Goal: Task Accomplishment & Management: Use online tool/utility

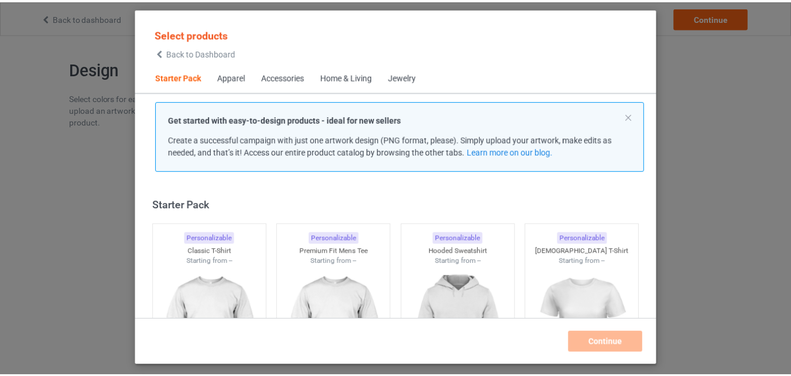
scroll to position [15, 0]
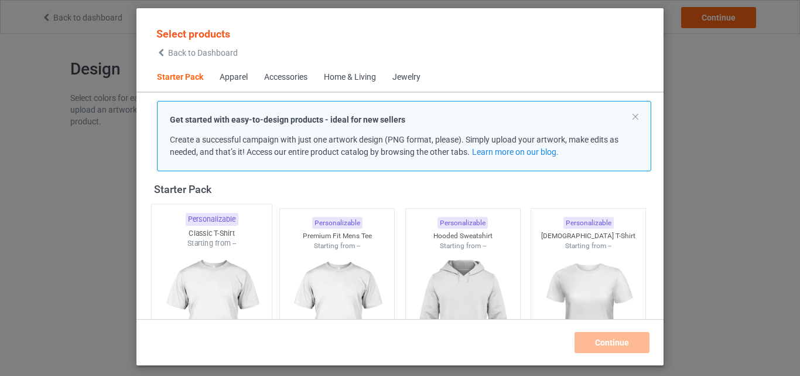
click at [228, 256] on img at bounding box center [211, 317] width 110 height 138
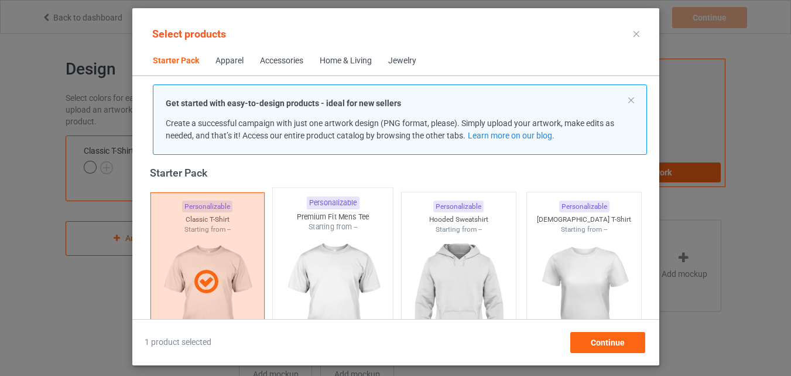
click at [334, 248] on img at bounding box center [333, 301] width 110 height 138
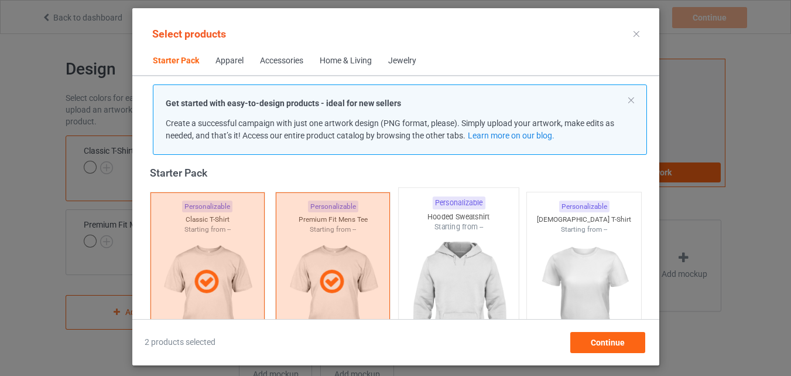
click at [434, 248] on img at bounding box center [459, 301] width 110 height 138
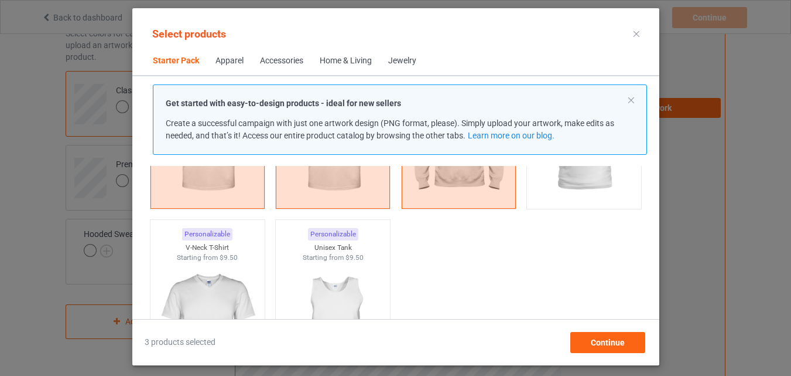
scroll to position [250, 0]
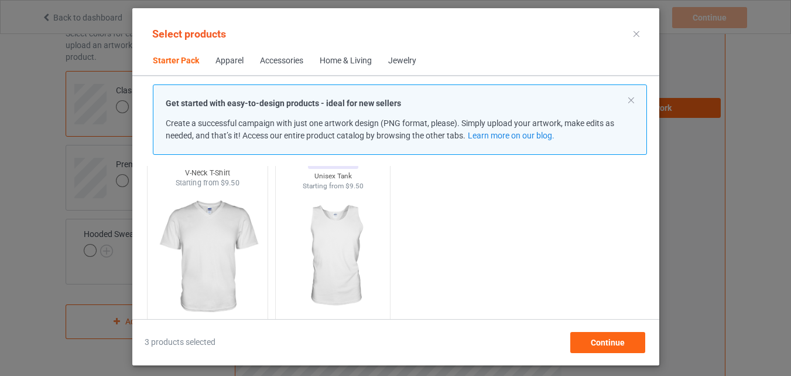
click at [180, 266] on img at bounding box center [207, 257] width 110 height 138
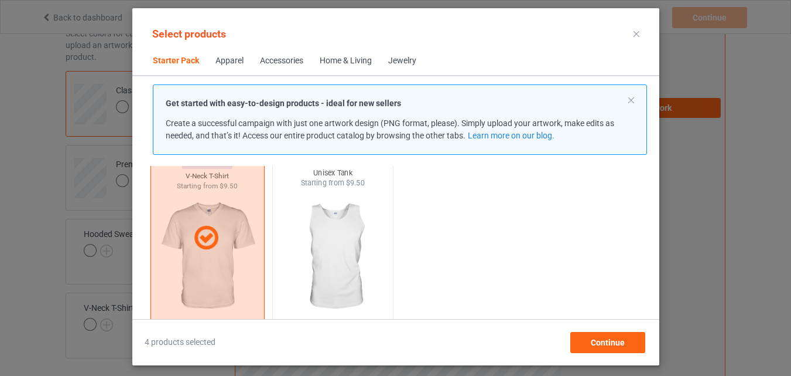
click at [291, 256] on img at bounding box center [333, 257] width 110 height 138
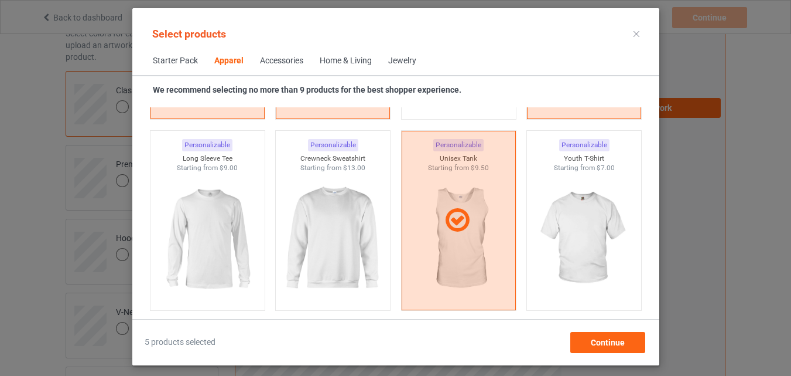
scroll to position [835, 0]
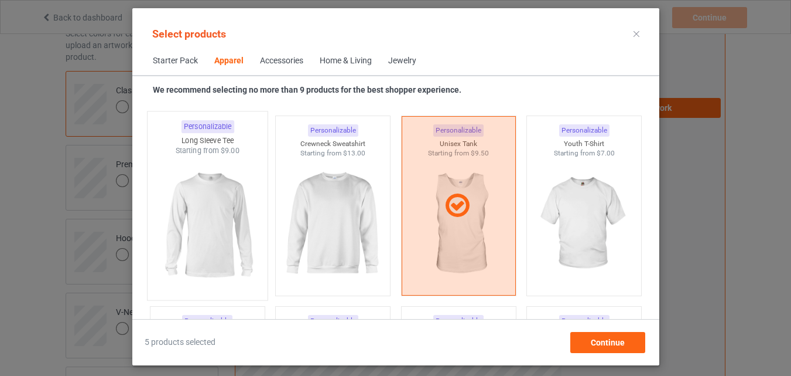
click at [187, 240] on img at bounding box center [207, 225] width 110 height 138
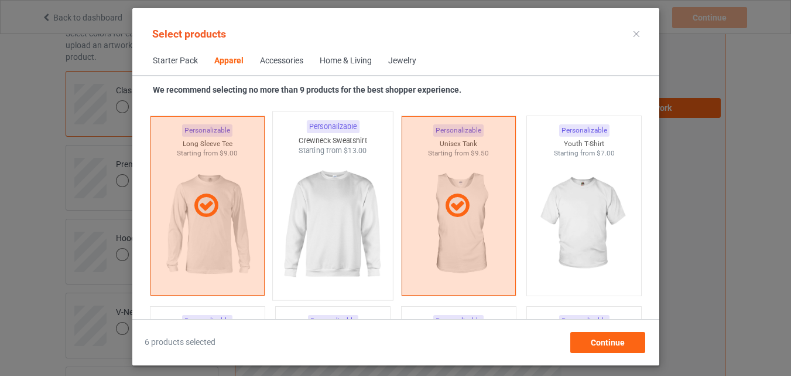
click at [308, 217] on img at bounding box center [333, 225] width 110 height 138
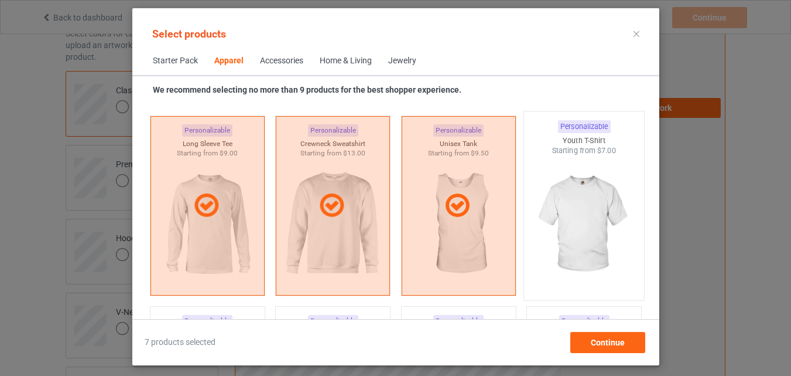
click at [541, 217] on img at bounding box center [584, 225] width 110 height 138
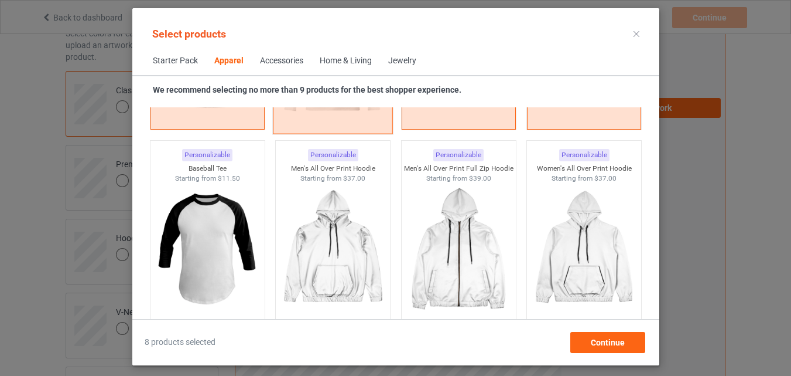
scroll to position [1011, 0]
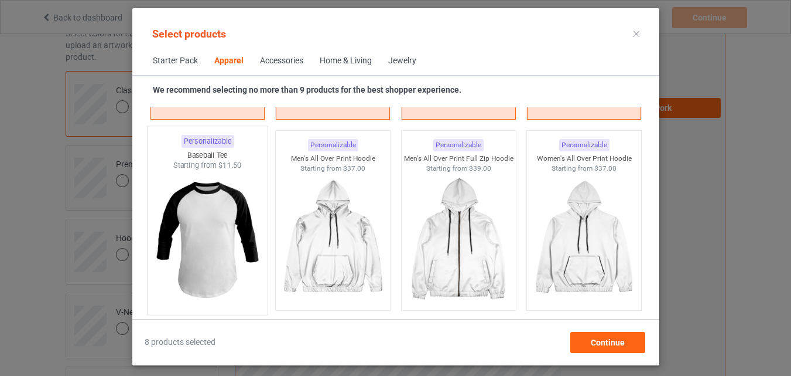
click at [238, 225] on img at bounding box center [207, 239] width 110 height 138
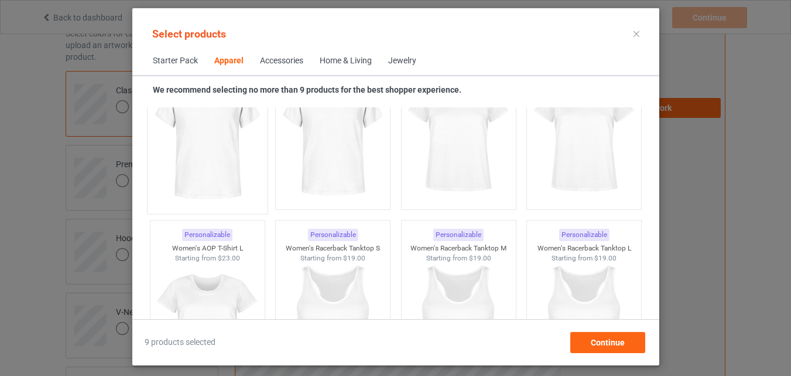
scroll to position [2124, 0]
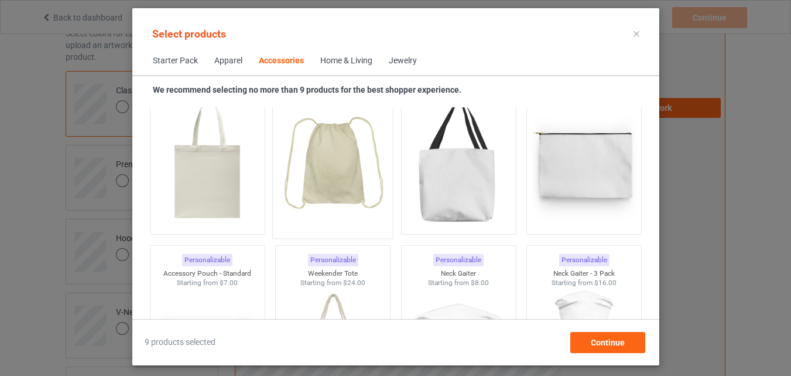
scroll to position [3706, 0]
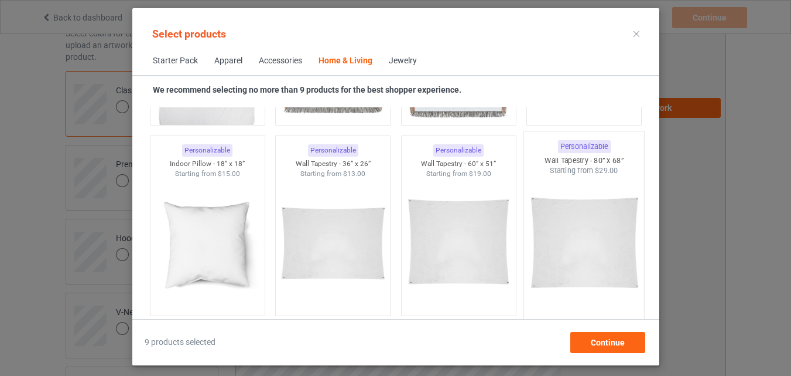
scroll to position [5873, 0]
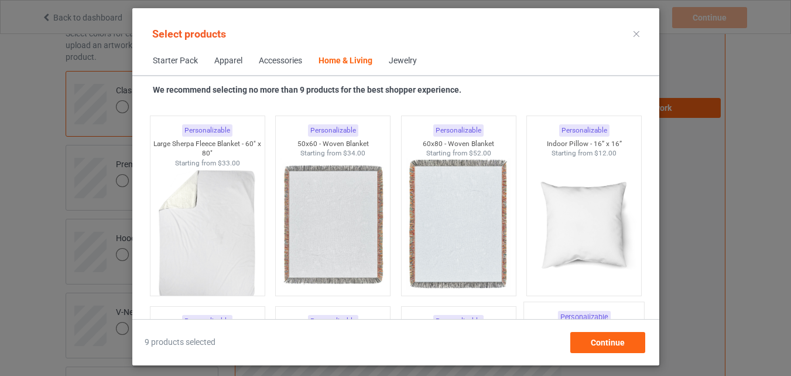
click at [582, 200] on img at bounding box center [584, 223] width 105 height 131
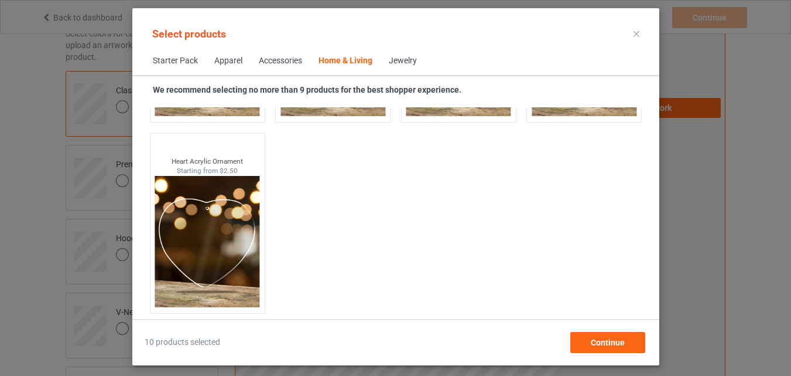
scroll to position [299, 0]
click at [410, 63] on div "Jewelry" at bounding box center [403, 61] width 28 height 12
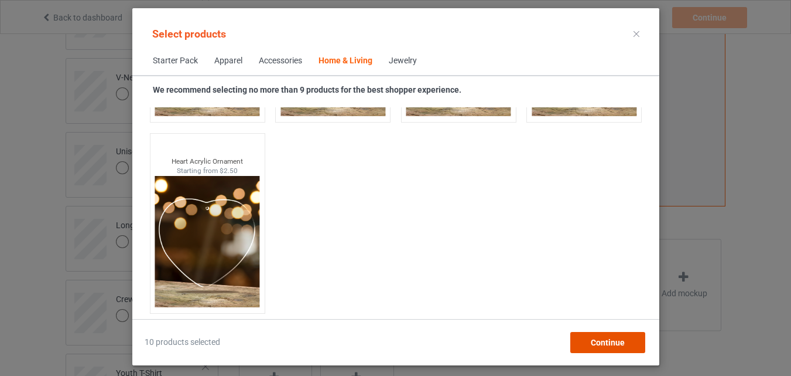
click at [615, 336] on div "Continue" at bounding box center [607, 342] width 75 height 21
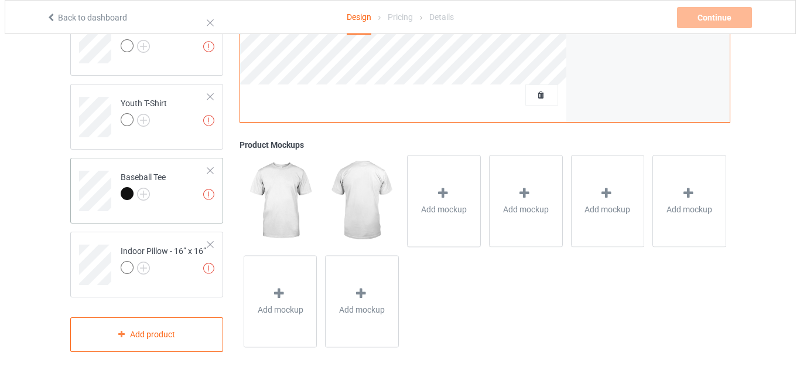
scroll to position [569, 0]
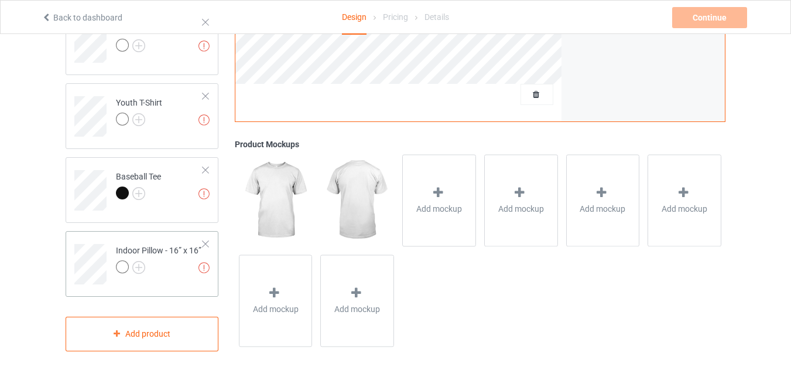
click at [140, 244] on div "Indoor Pillow - 16” x 16”" at bounding box center [159, 258] width 86 height 28
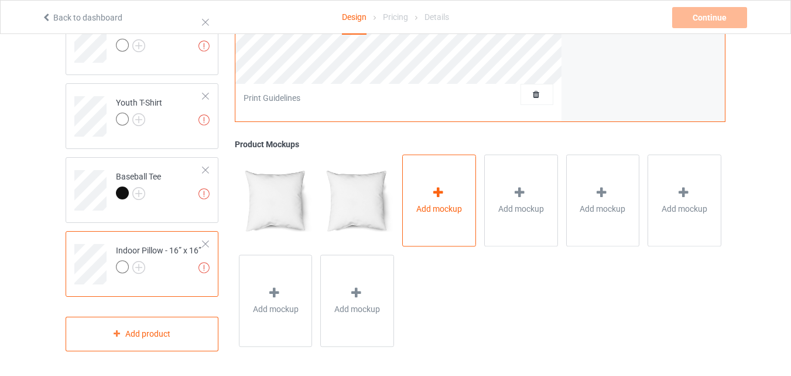
click at [419, 213] on span "Add mockup" at bounding box center [440, 209] width 46 height 12
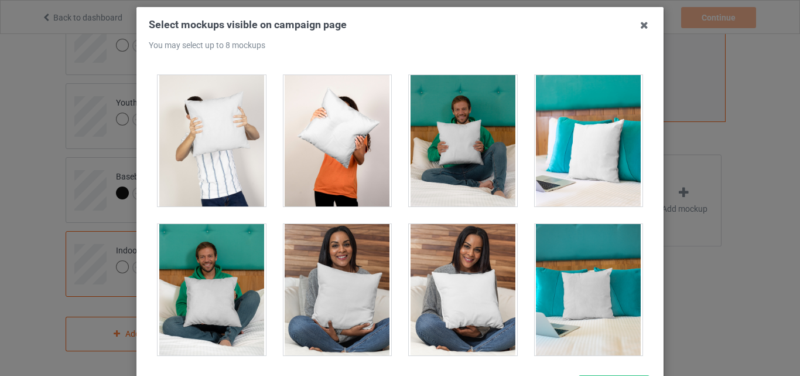
scroll to position [293, 0]
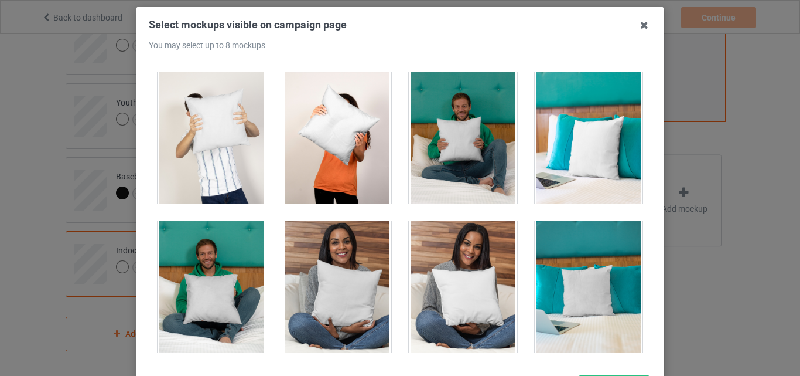
click at [579, 261] on div at bounding box center [589, 286] width 108 height 131
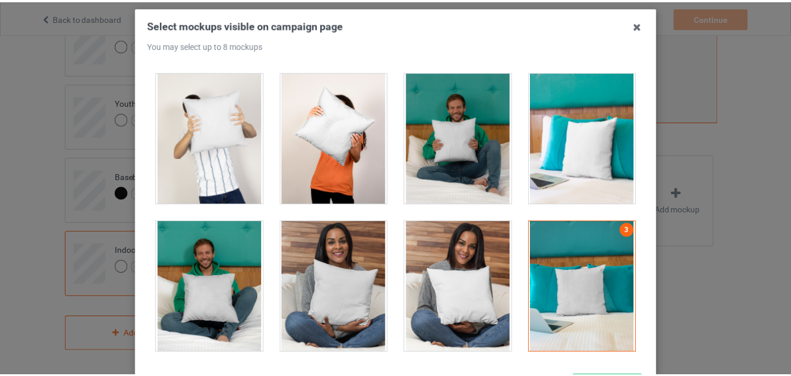
scroll to position [295, 0]
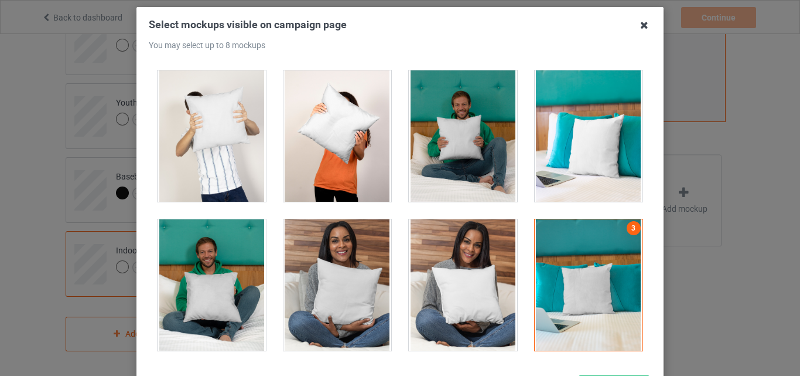
click at [639, 29] on icon at bounding box center [644, 25] width 19 height 19
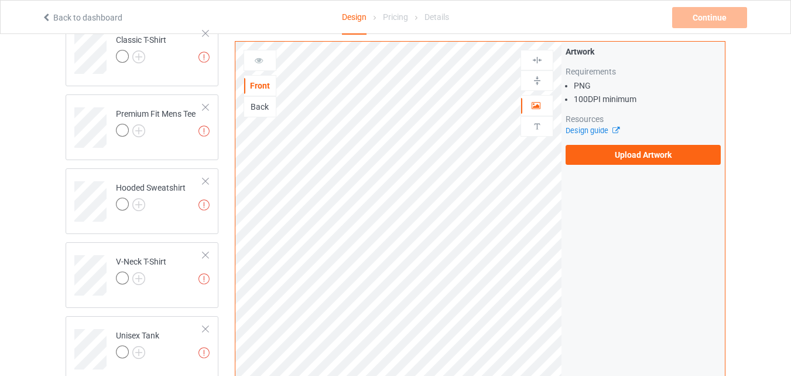
scroll to position [0, 0]
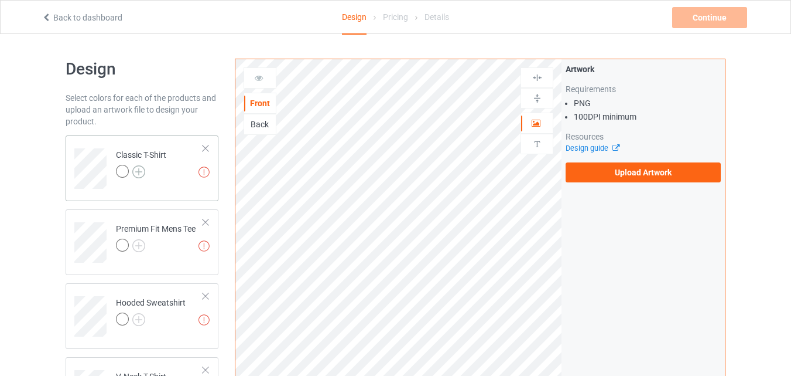
click at [139, 172] on img at bounding box center [138, 171] width 13 height 13
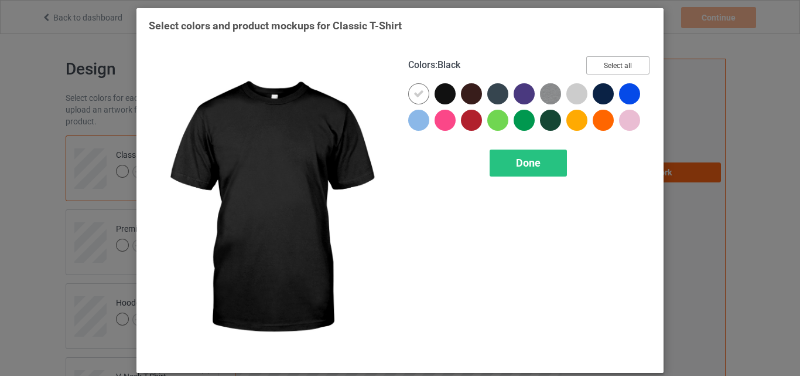
click at [586, 66] on button "Select all" at bounding box center [617, 65] width 63 height 18
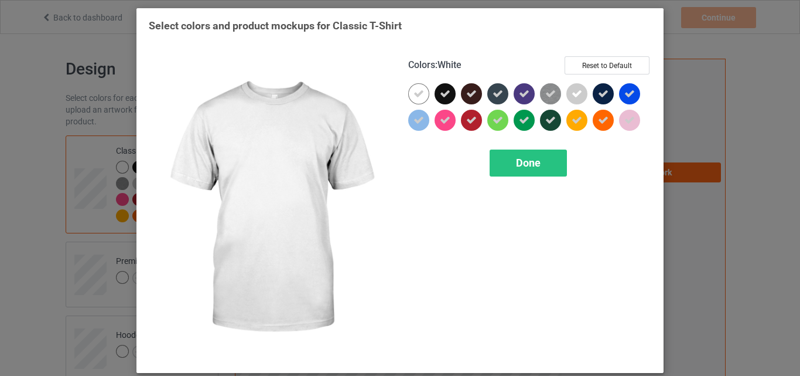
click at [414, 95] on icon at bounding box center [419, 93] width 11 height 11
click at [412, 95] on div at bounding box center [418, 93] width 21 height 21
click at [494, 166] on div "Done" at bounding box center [528, 162] width 77 height 27
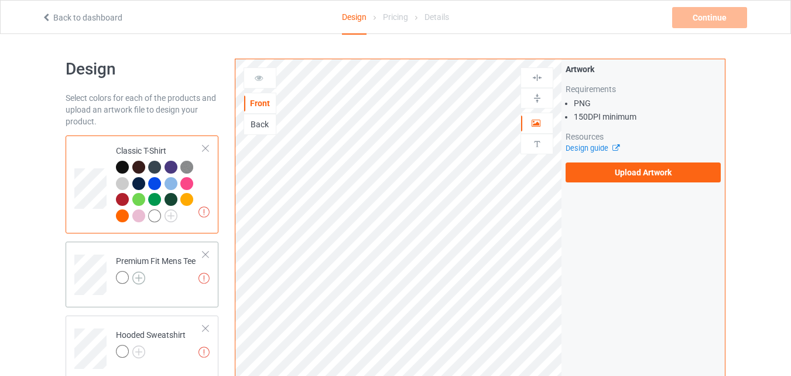
click at [141, 280] on img at bounding box center [138, 277] width 13 height 13
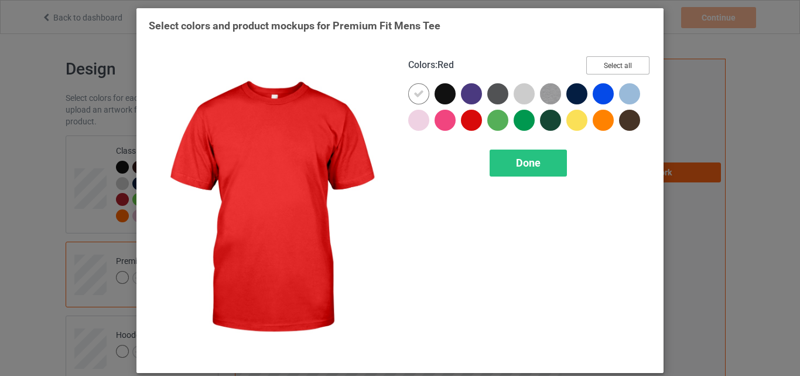
click at [607, 73] on button "Select all" at bounding box center [617, 65] width 63 height 18
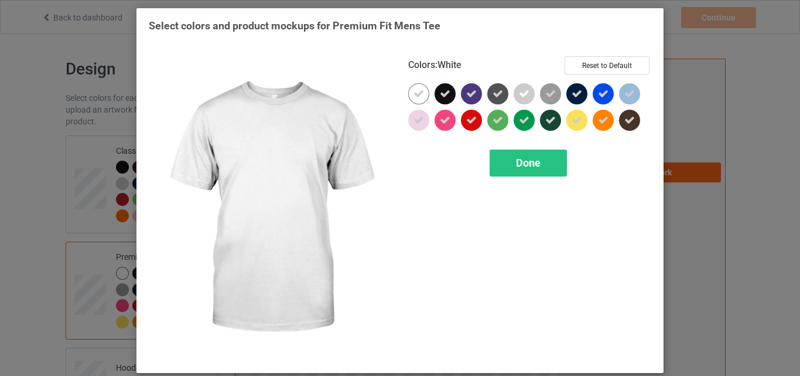
click at [414, 90] on icon at bounding box center [419, 93] width 11 height 11
click at [414, 90] on div at bounding box center [418, 93] width 21 height 21
click at [525, 150] on div "Done" at bounding box center [528, 162] width 77 height 27
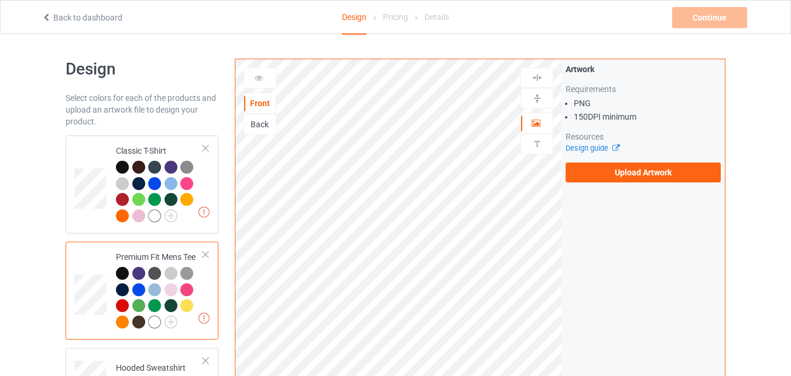
scroll to position [176, 0]
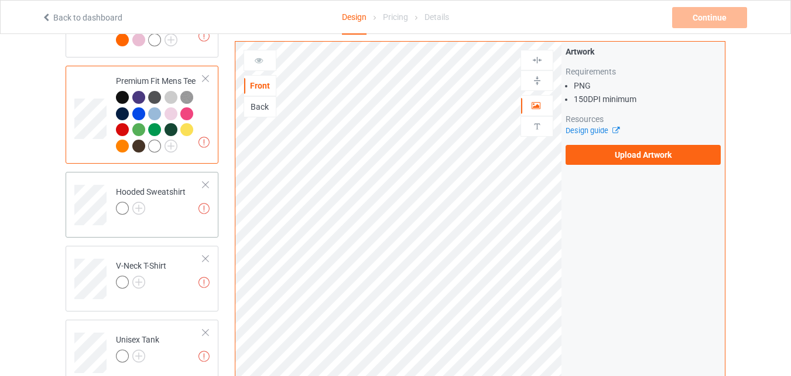
click at [139, 202] on div "Hooded Sweatshirt" at bounding box center [151, 200] width 70 height 28
click at [141, 210] on img at bounding box center [138, 208] width 13 height 13
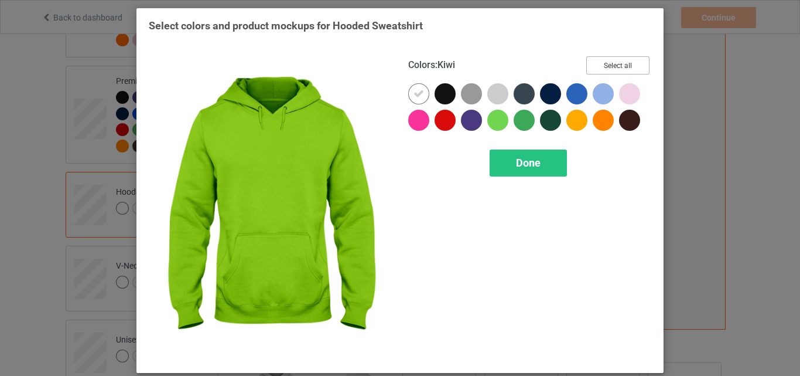
click at [627, 67] on button "Select all" at bounding box center [617, 65] width 63 height 18
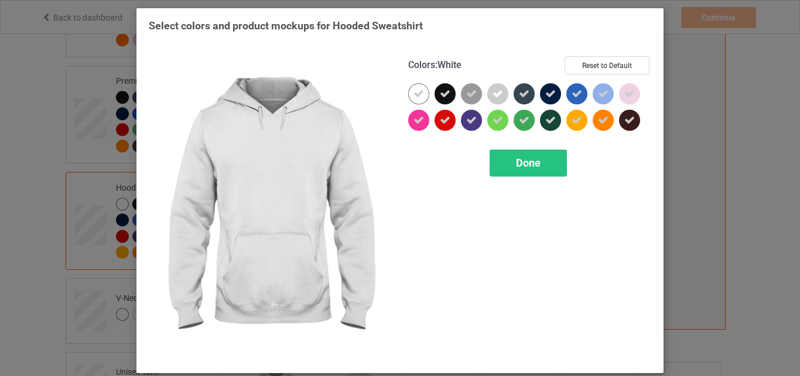
click at [414, 99] on icon at bounding box center [419, 93] width 11 height 11
click at [412, 99] on div at bounding box center [418, 93] width 21 height 21
click at [514, 155] on div "Done" at bounding box center [528, 162] width 77 height 27
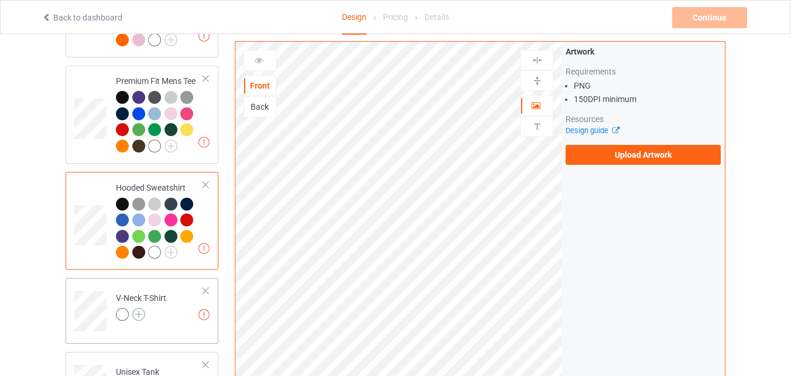
click at [144, 311] on img at bounding box center [138, 314] width 13 height 13
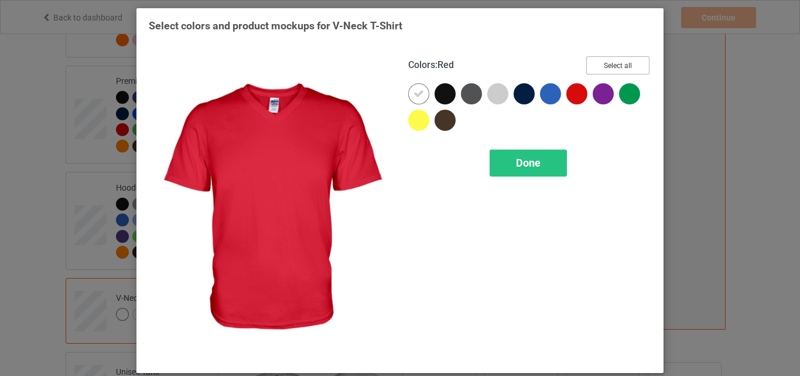
click at [624, 66] on button "Select all" at bounding box center [617, 65] width 63 height 18
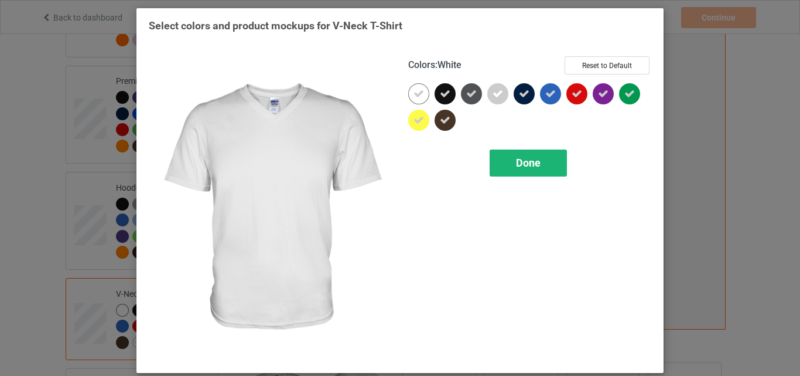
click at [421, 93] on div at bounding box center [418, 93] width 21 height 21
click at [509, 161] on div "Done" at bounding box center [528, 162] width 77 height 27
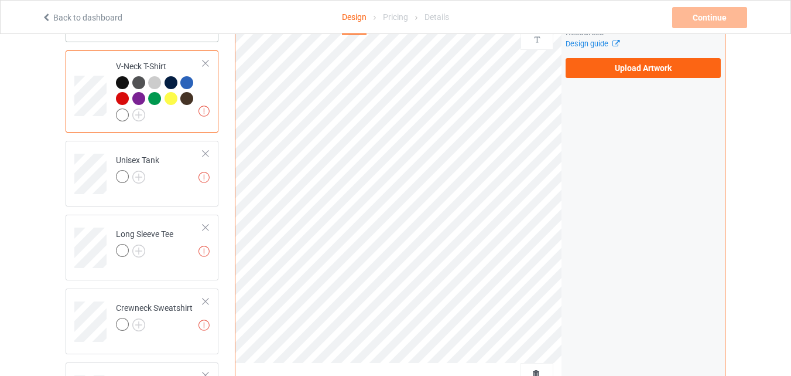
scroll to position [410, 0]
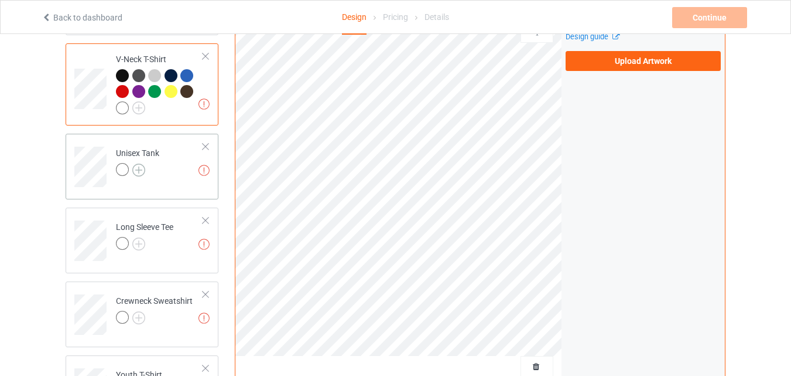
click at [141, 172] on img at bounding box center [138, 169] width 13 height 13
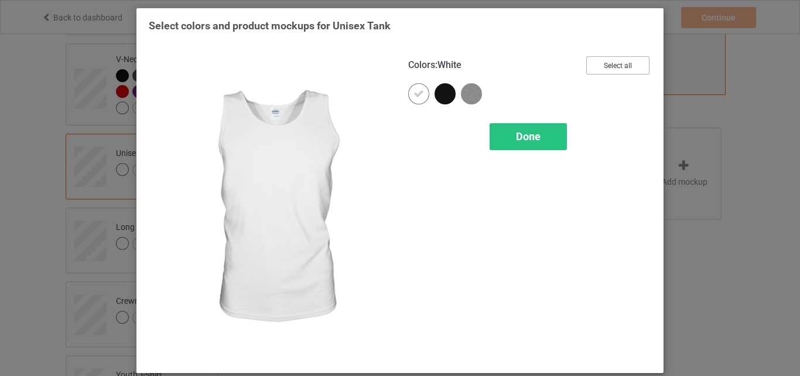
click at [593, 60] on button "Select all" at bounding box center [617, 65] width 63 height 18
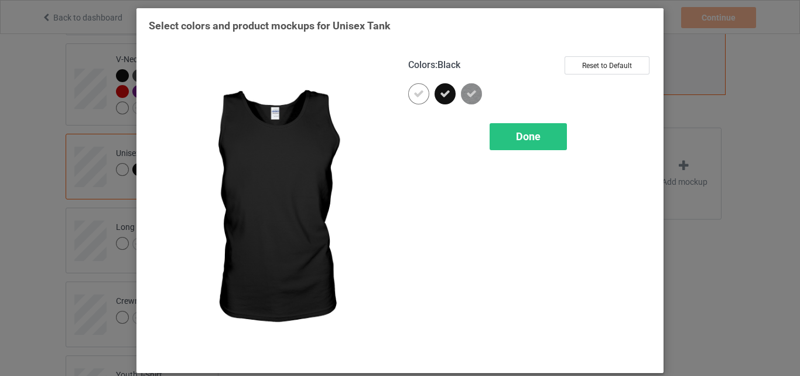
click at [416, 97] on icon at bounding box center [419, 93] width 11 height 11
click at [416, 97] on div at bounding box center [418, 93] width 21 height 21
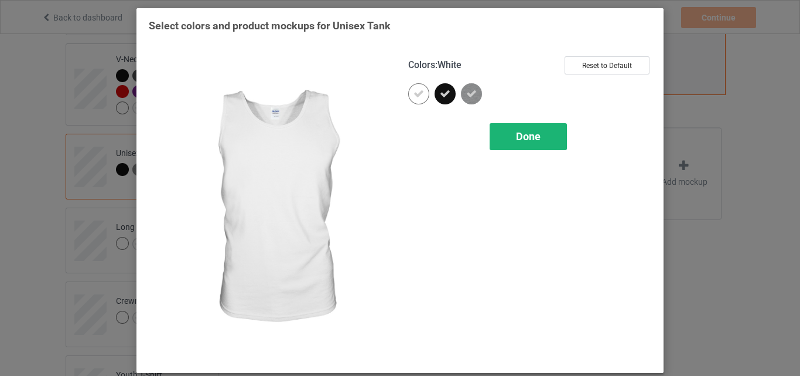
click at [516, 136] on span "Done" at bounding box center [528, 136] width 25 height 12
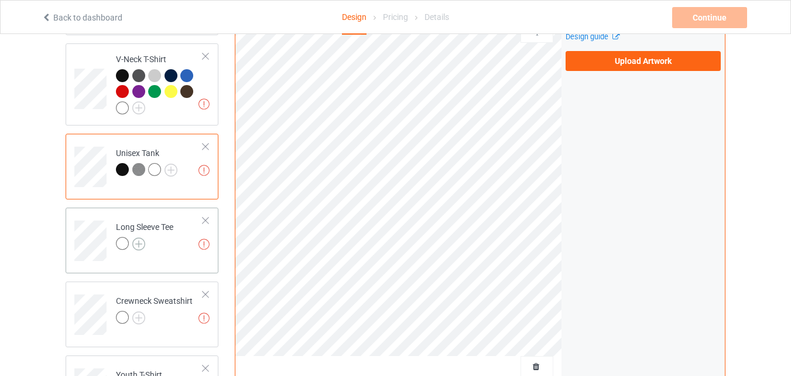
click at [140, 249] on img at bounding box center [138, 243] width 13 height 13
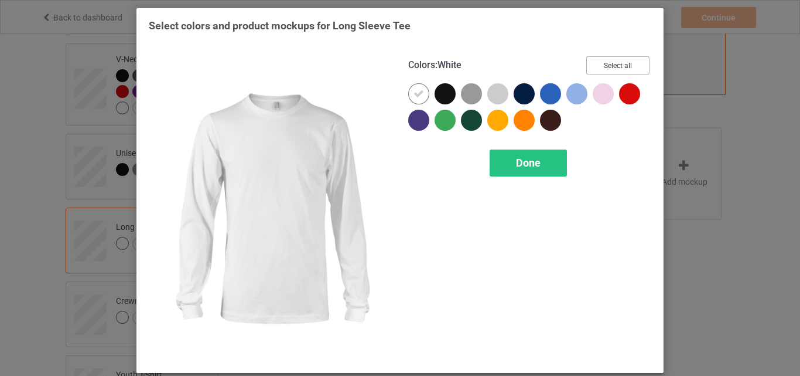
click at [603, 64] on button "Select all" at bounding box center [617, 65] width 63 height 18
click at [416, 88] on div at bounding box center [418, 93] width 21 height 21
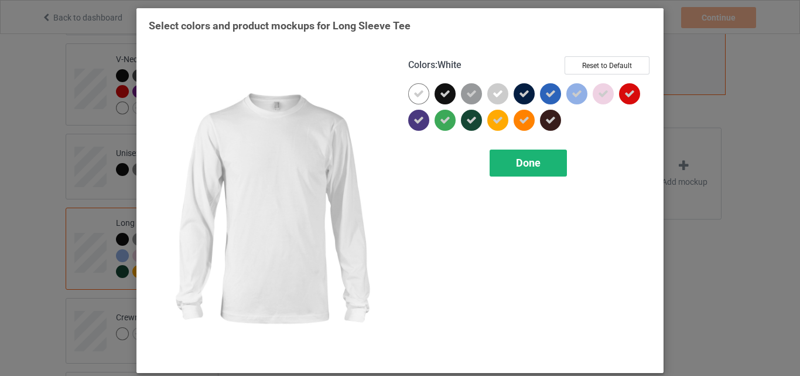
click at [519, 166] on span "Done" at bounding box center [528, 162] width 25 height 12
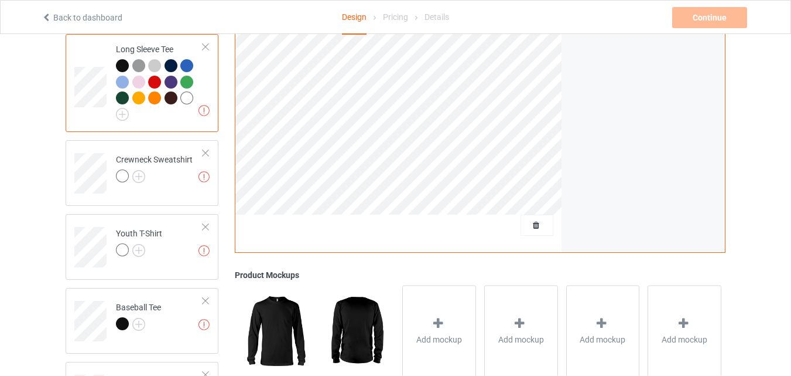
scroll to position [586, 0]
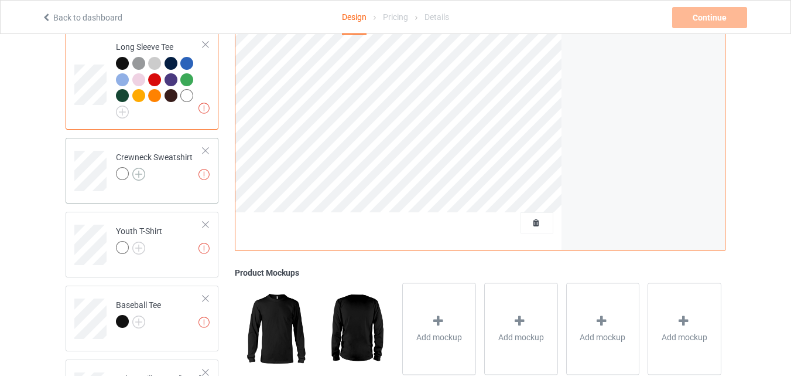
click at [138, 179] on img at bounding box center [138, 174] width 13 height 13
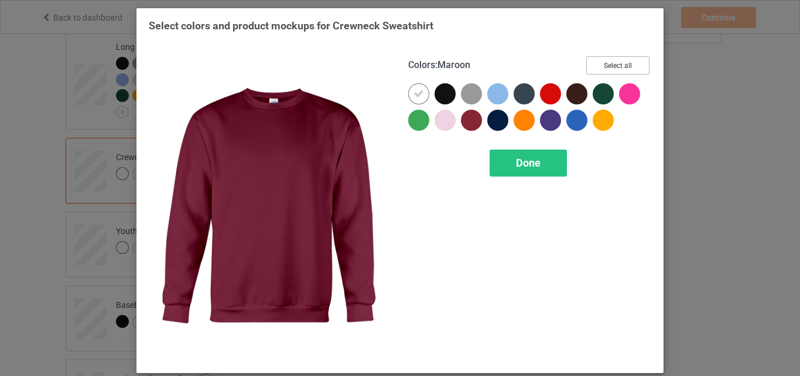
click at [595, 73] on button "Select all" at bounding box center [617, 65] width 63 height 18
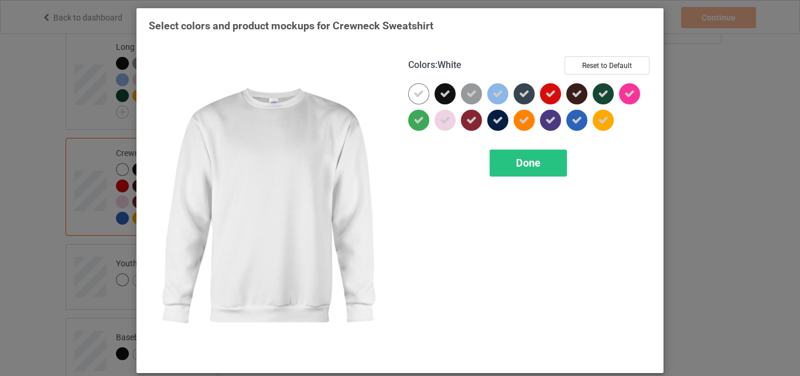
click at [414, 90] on icon at bounding box center [419, 93] width 11 height 11
click at [412, 90] on div at bounding box center [418, 93] width 21 height 21
click at [507, 150] on div "Done" at bounding box center [528, 162] width 77 height 27
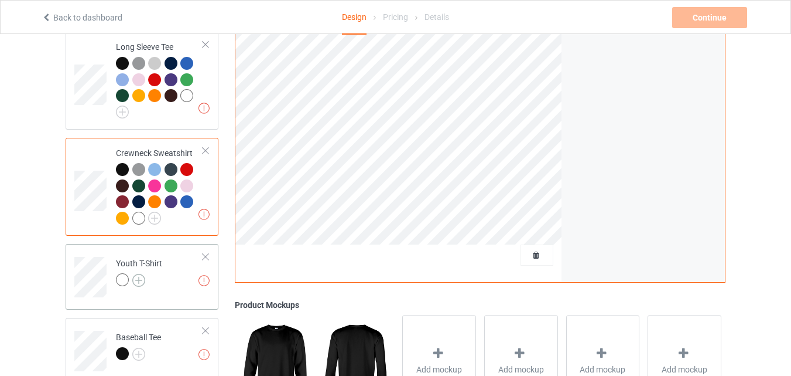
click at [143, 286] on img at bounding box center [138, 280] width 13 height 13
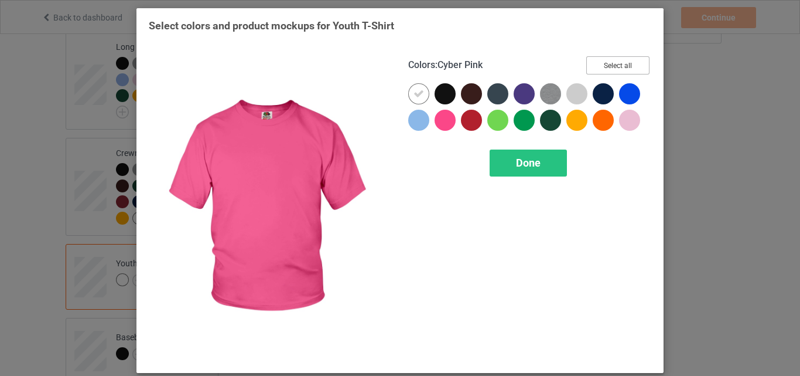
click at [612, 62] on button "Select all" at bounding box center [617, 65] width 63 height 18
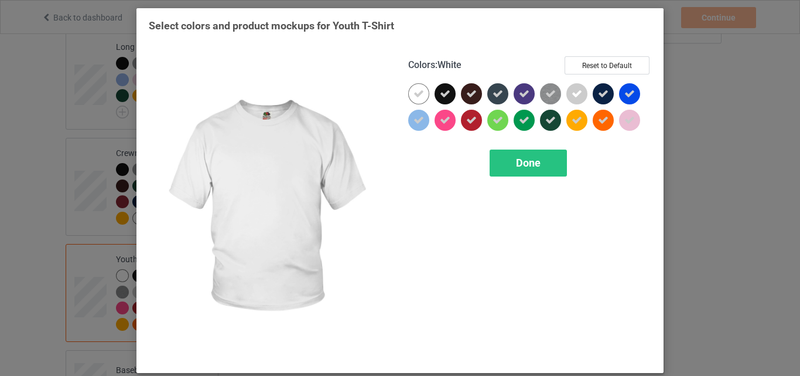
click at [419, 96] on icon at bounding box center [419, 93] width 11 height 11
click at [419, 96] on div at bounding box center [418, 93] width 21 height 21
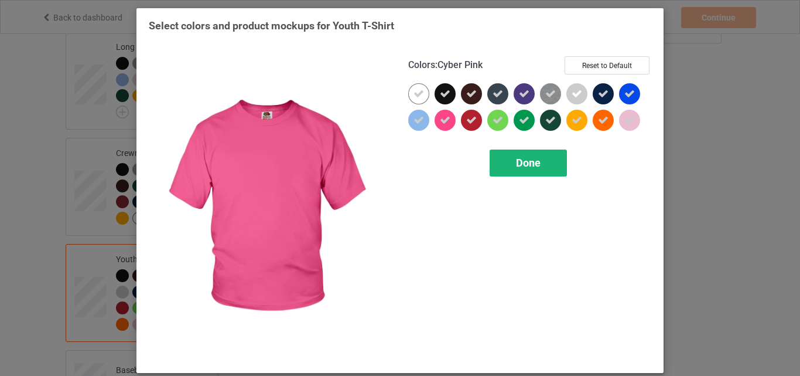
click at [535, 172] on div "Done" at bounding box center [528, 162] width 77 height 27
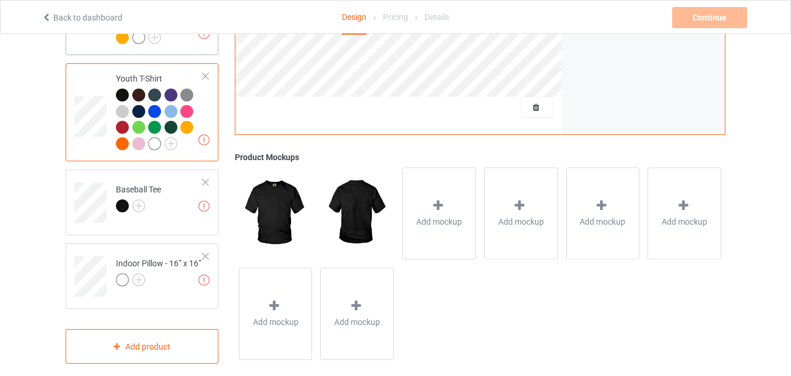
scroll to position [783, 0]
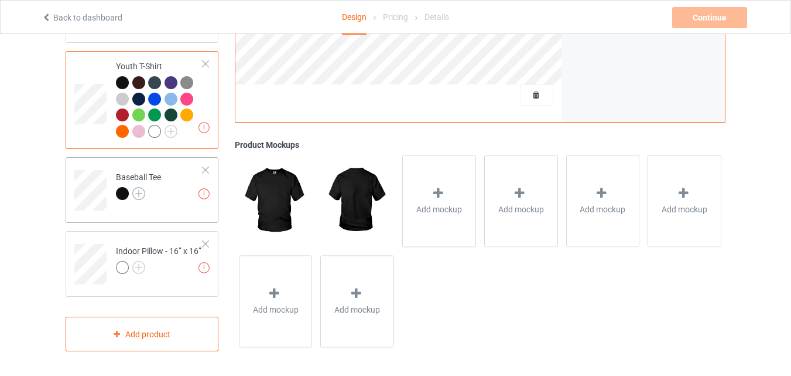
click at [136, 193] on img at bounding box center [138, 193] width 13 height 13
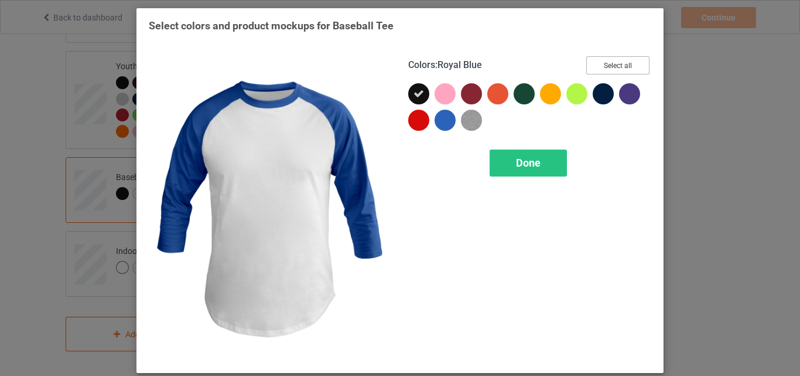
click at [603, 64] on button "Select all" at bounding box center [617, 65] width 63 height 18
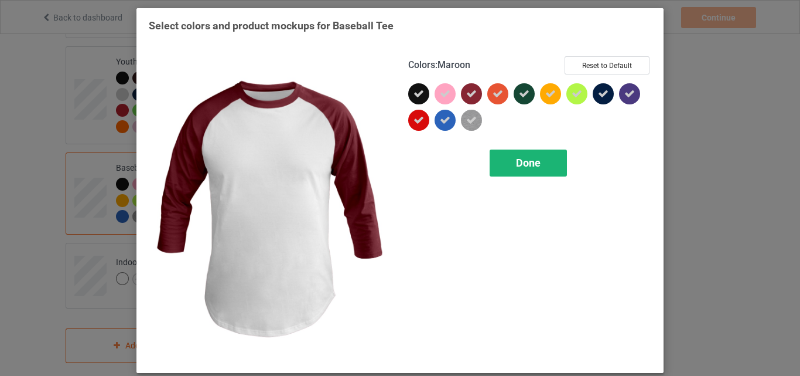
click at [490, 174] on div "Done" at bounding box center [528, 162] width 77 height 27
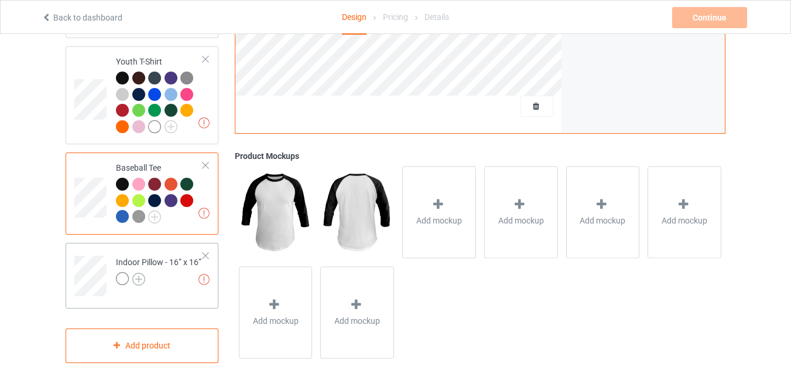
click at [137, 282] on img at bounding box center [138, 278] width 13 height 13
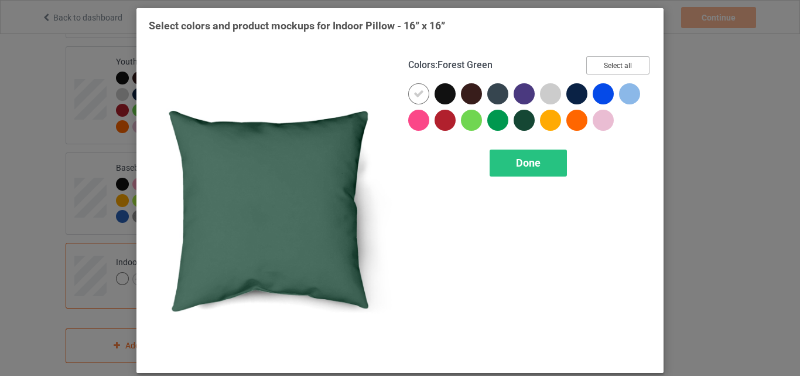
click at [617, 63] on button "Select all" at bounding box center [617, 65] width 63 height 18
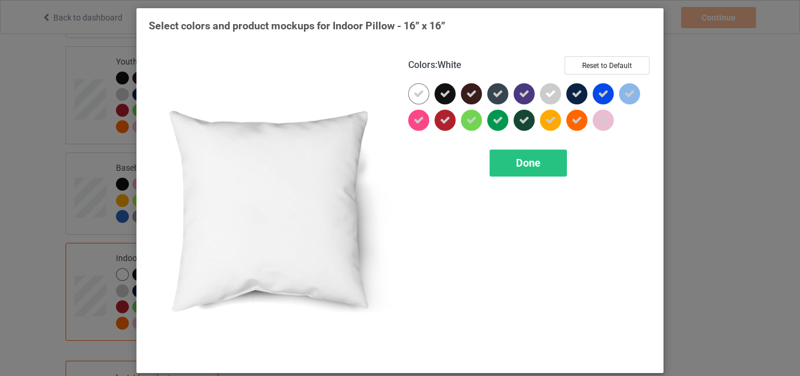
click at [417, 93] on icon at bounding box center [419, 93] width 11 height 11
click at [417, 93] on div at bounding box center [418, 93] width 21 height 21
click at [408, 97] on div at bounding box center [418, 93] width 21 height 21
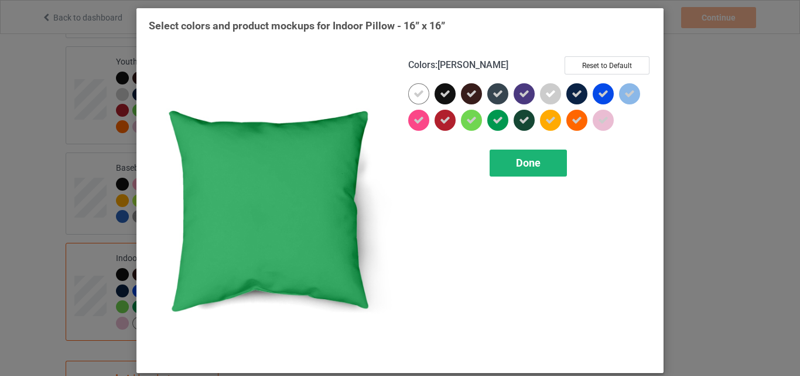
click at [504, 167] on div "Done" at bounding box center [528, 162] width 77 height 27
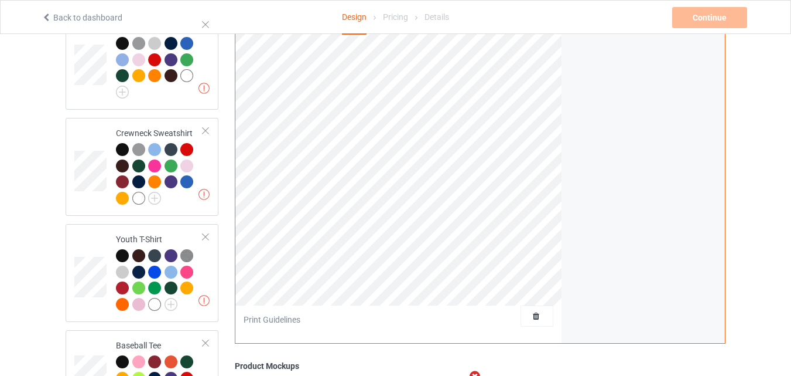
scroll to position [666, 0]
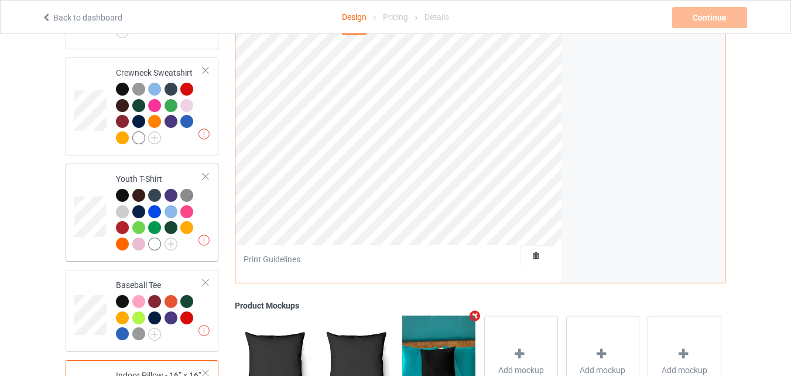
click at [125, 176] on td "Missing artworks Youth T-Shirt" at bounding box center [160, 212] width 100 height 88
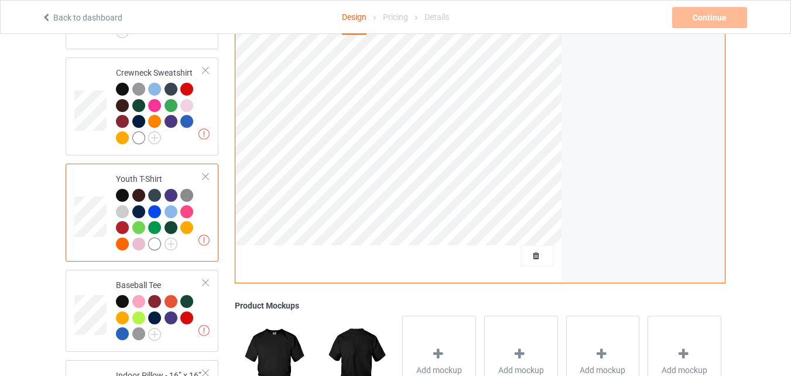
scroll to position [549, 0]
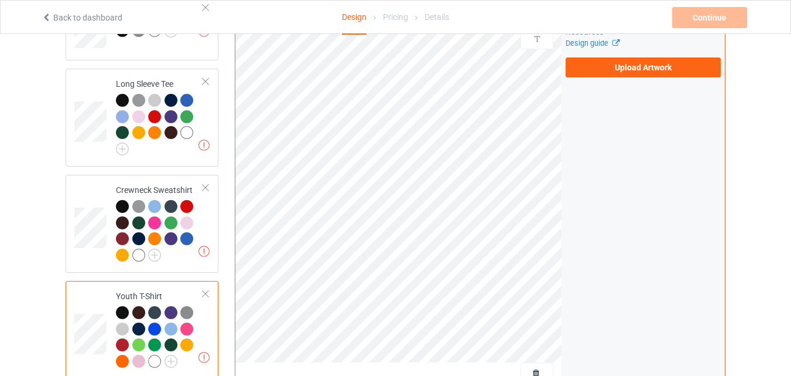
click at [120, 317] on div at bounding box center [122, 312] width 13 height 13
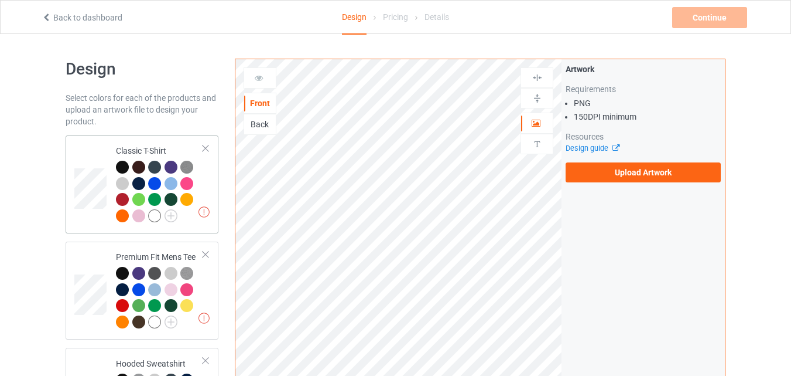
click at [91, 149] on td at bounding box center [91, 184] width 35 height 88
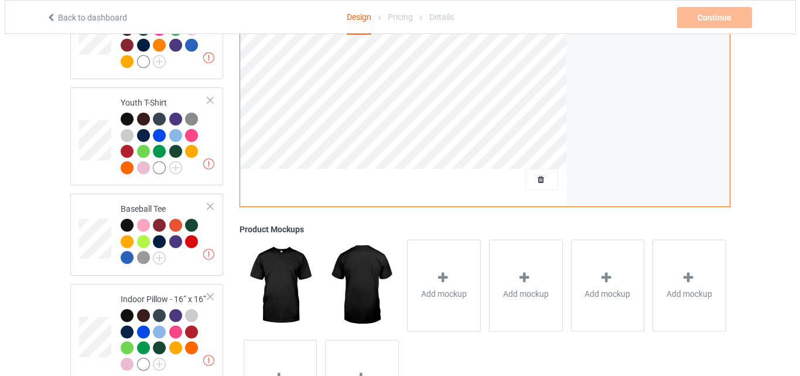
scroll to position [820, 0]
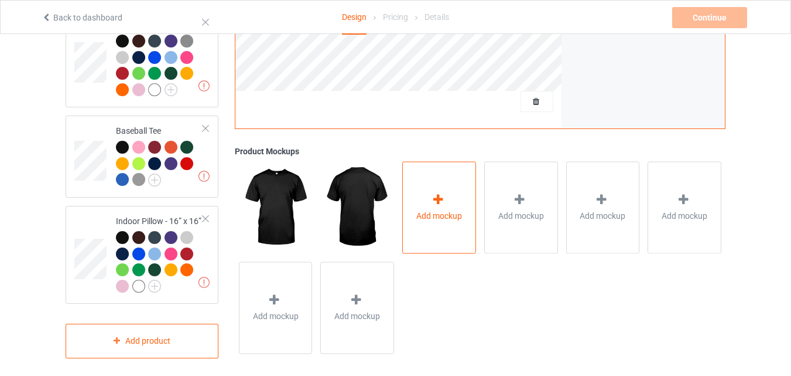
click at [455, 237] on div "Add mockup" at bounding box center [439, 208] width 74 height 92
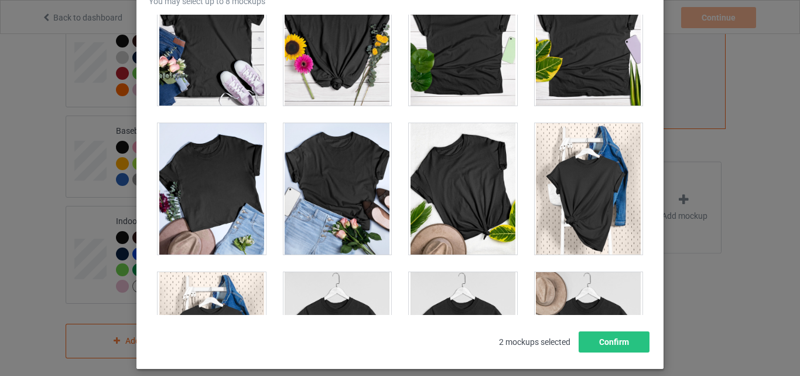
scroll to position [16408, 0]
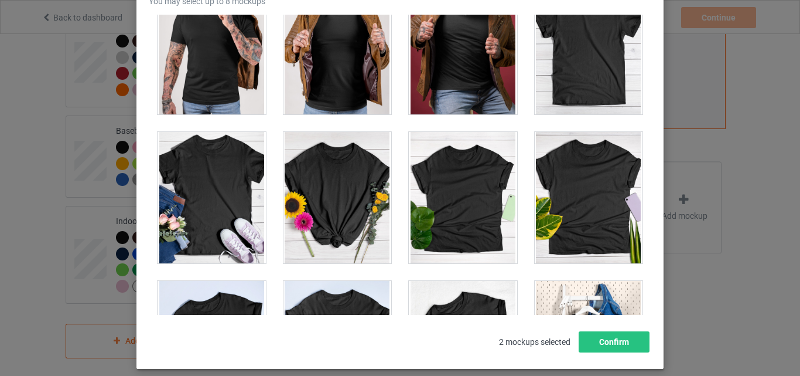
click at [591, 163] on div at bounding box center [589, 197] width 108 height 131
click at [599, 94] on div at bounding box center [589, 48] width 108 height 131
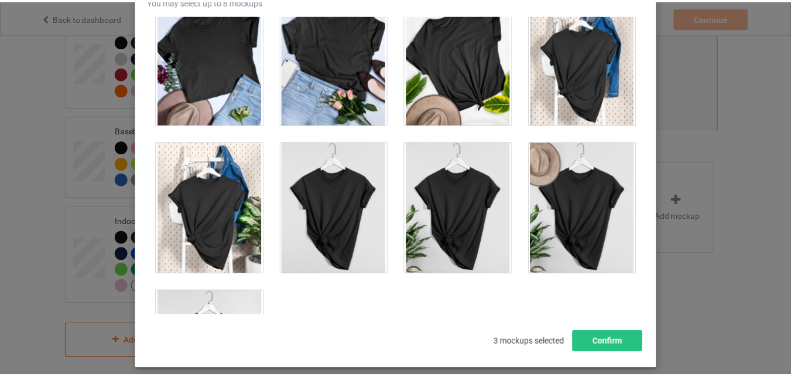
scroll to position [16811, 0]
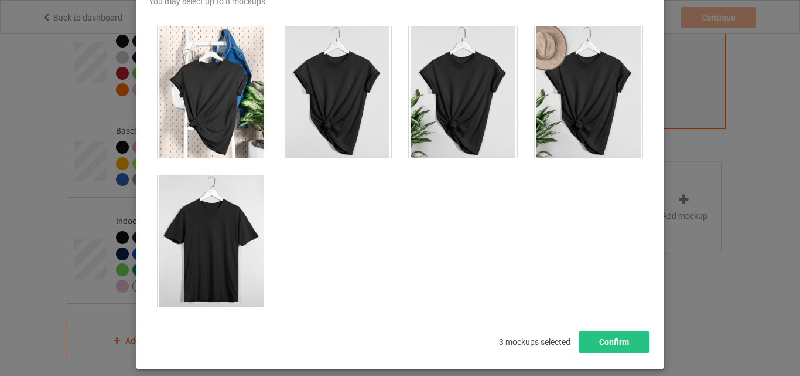
click at [225, 222] on div at bounding box center [212, 240] width 108 height 131
click at [589, 342] on button "Confirm" at bounding box center [614, 341] width 71 height 21
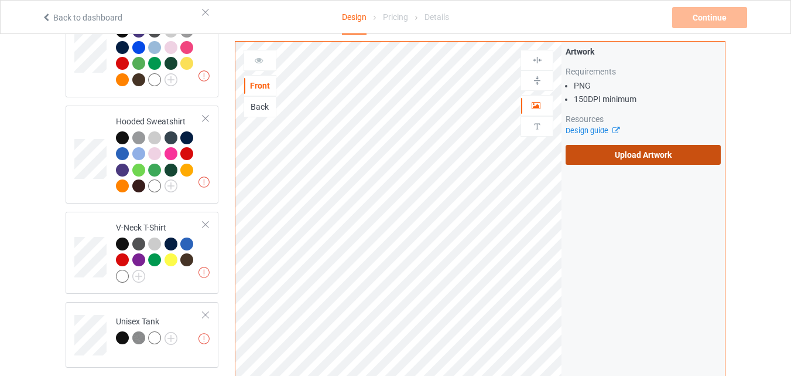
scroll to position [234, 0]
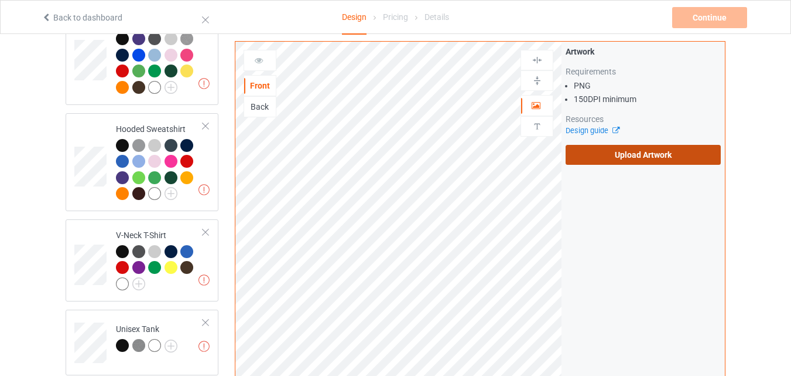
click at [599, 153] on label "Upload Artwork" at bounding box center [643, 155] width 155 height 20
click at [0, 0] on input "Upload Artwork" at bounding box center [0, 0] width 0 height 0
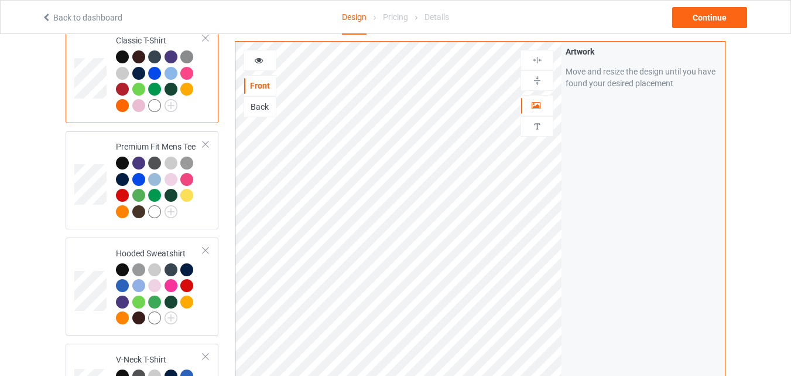
scroll to position [117, 0]
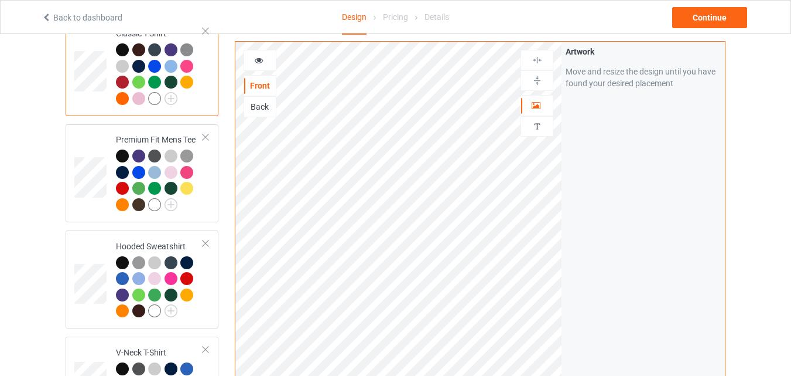
click at [120, 47] on div at bounding box center [122, 49] width 13 height 13
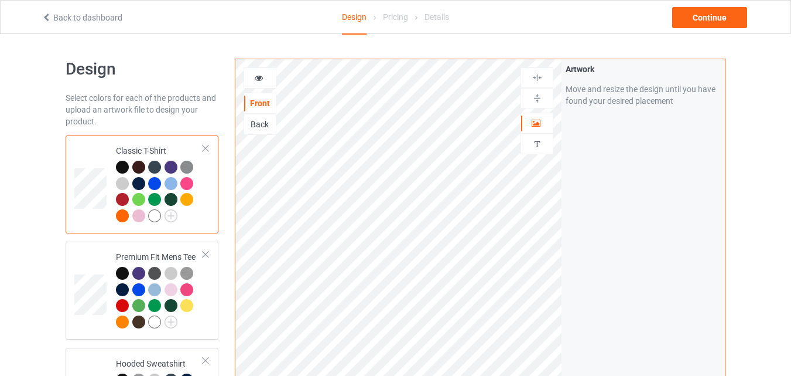
click at [267, 78] on div at bounding box center [260, 78] width 32 height 12
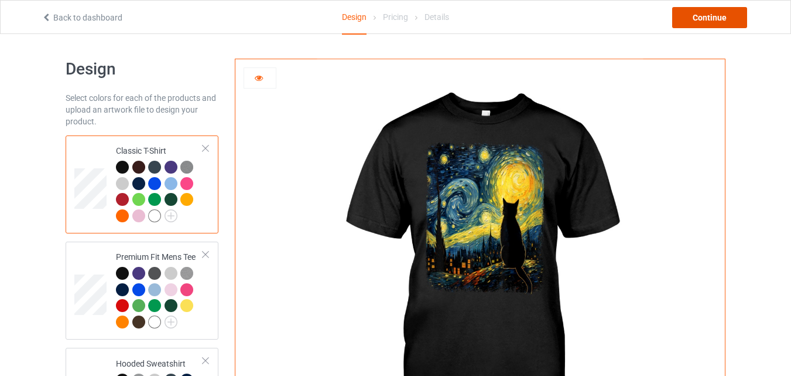
click at [698, 21] on div "Continue" at bounding box center [710, 17] width 75 height 21
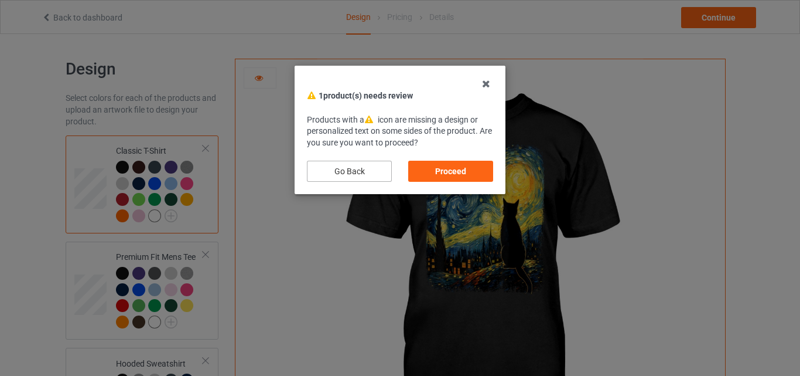
click at [376, 169] on div "Go Back" at bounding box center [349, 171] width 85 height 21
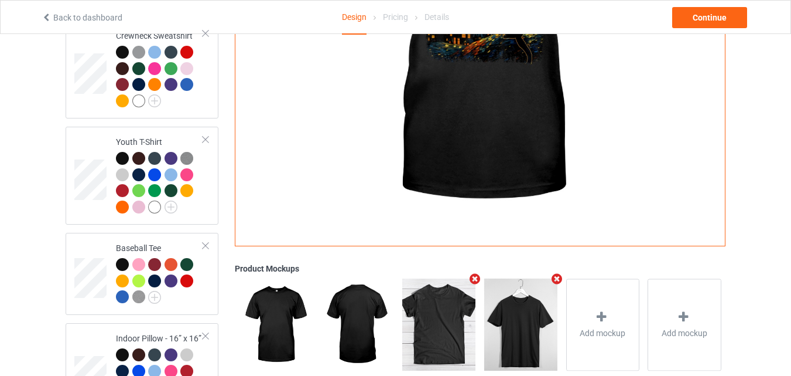
scroll to position [833, 0]
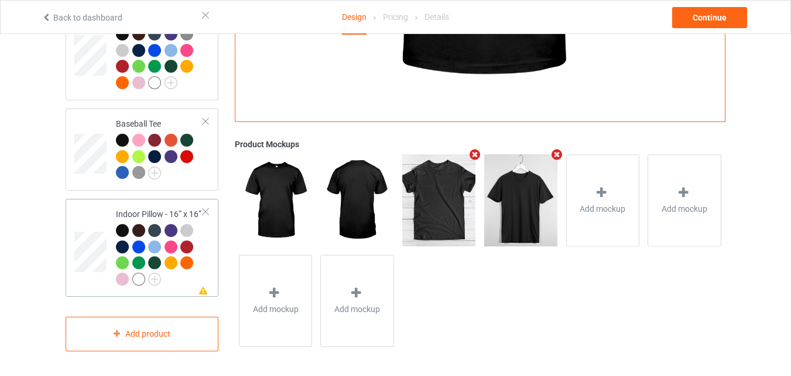
click at [201, 247] on div at bounding box center [159, 256] width 87 height 64
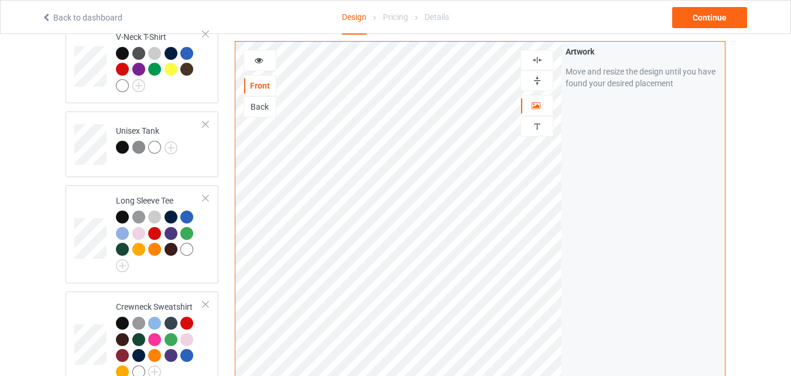
scroll to position [423, 0]
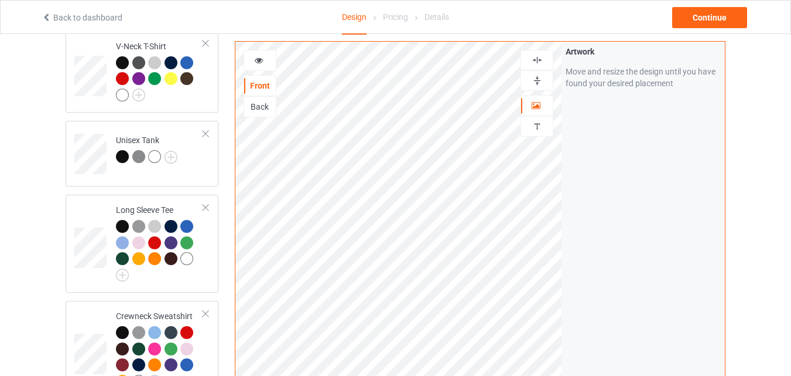
click at [530, 83] on div at bounding box center [537, 80] width 32 height 11
click at [540, 57] on img at bounding box center [537, 59] width 11 height 11
click at [545, 57] on div at bounding box center [537, 59] width 32 height 11
click at [247, 60] on div at bounding box center [260, 60] width 32 height 12
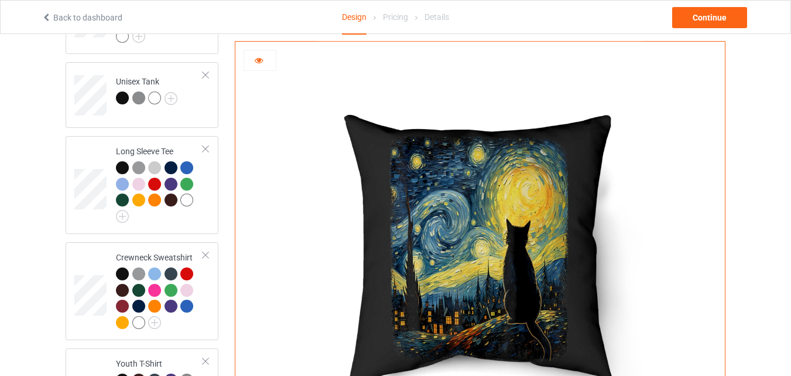
scroll to position [833, 0]
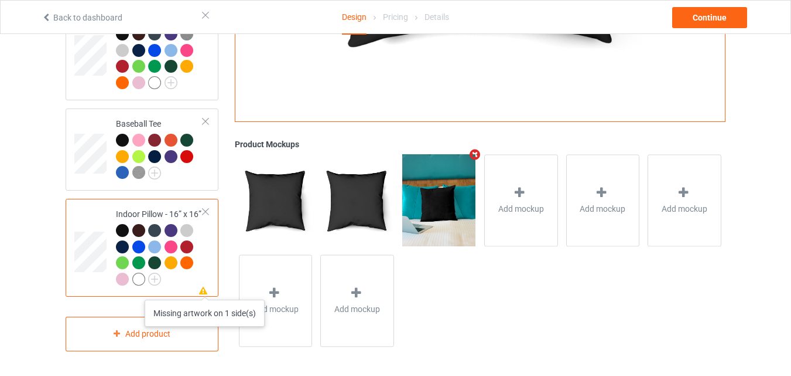
click at [206, 288] on icon at bounding box center [204, 289] width 10 height 8
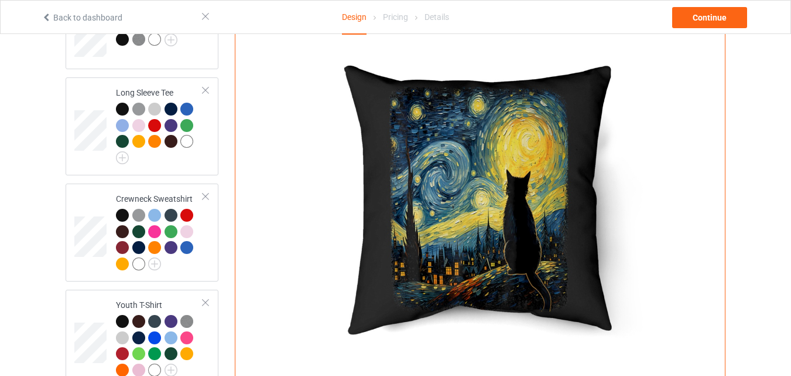
scroll to position [306, 0]
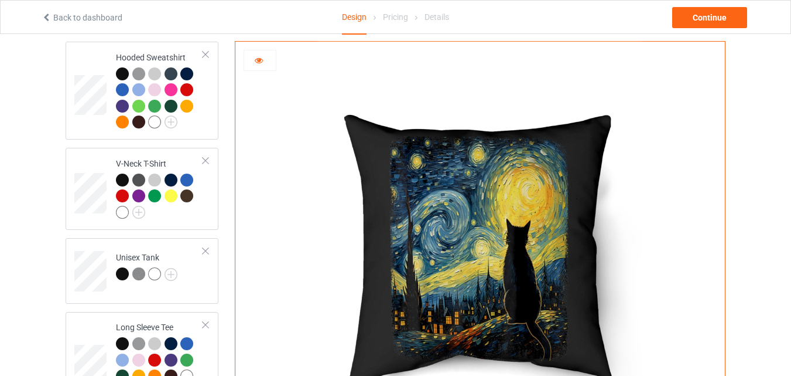
click at [258, 65] on div at bounding box center [260, 60] width 32 height 12
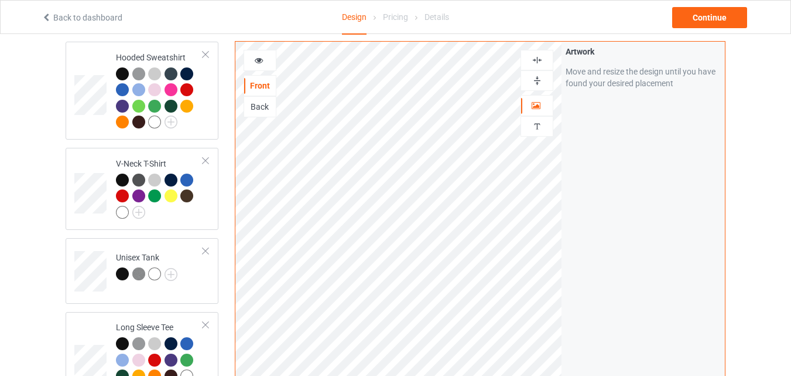
click at [256, 105] on div "Back" at bounding box center [260, 107] width 32 height 12
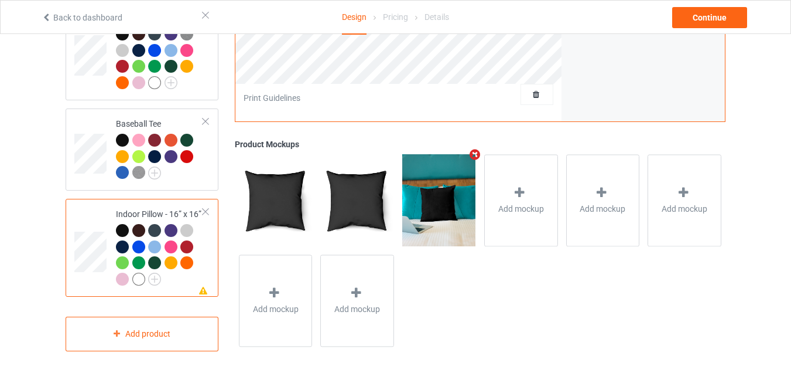
scroll to position [833, 0]
click at [206, 211] on div at bounding box center [206, 211] width 8 height 8
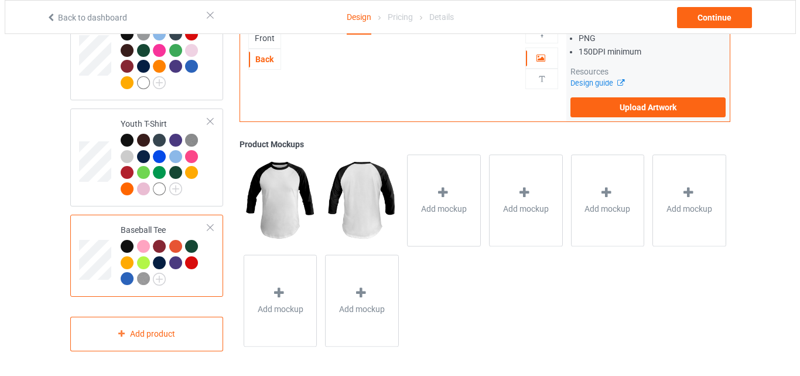
scroll to position [726, 0]
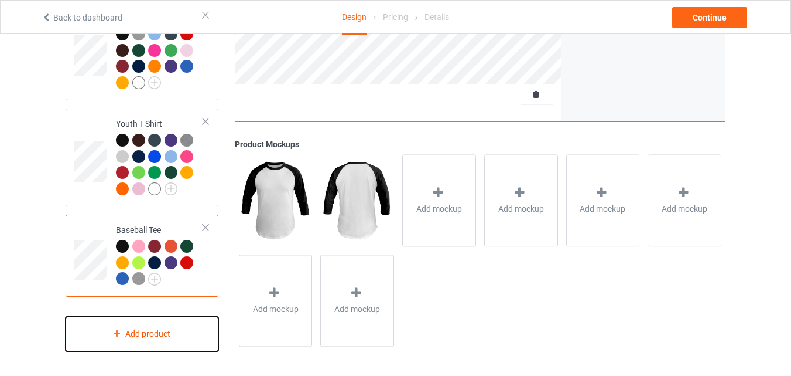
click at [166, 337] on div "Add product" at bounding box center [142, 333] width 153 height 35
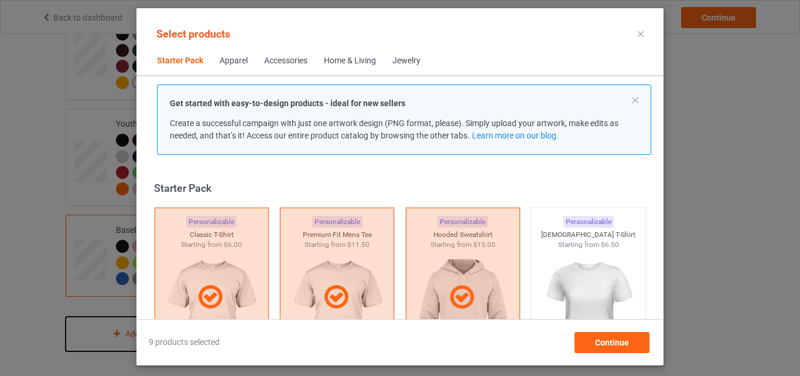
scroll to position [15, 0]
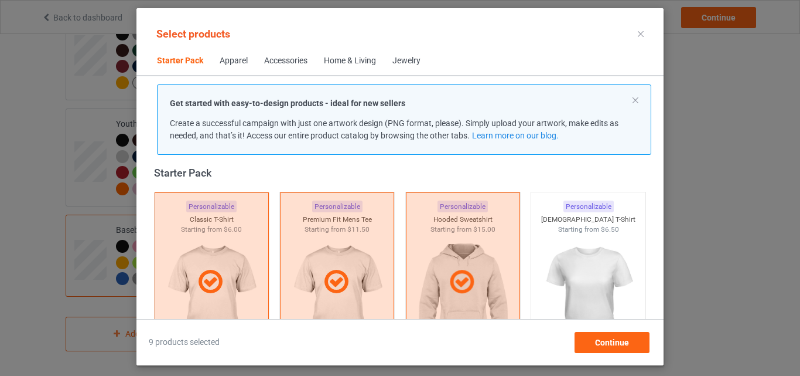
click at [348, 59] on div "Home & Living" at bounding box center [350, 61] width 52 height 12
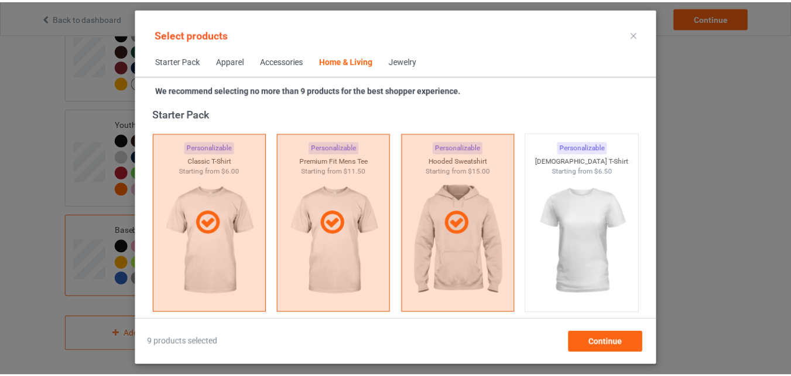
scroll to position [5284, 0]
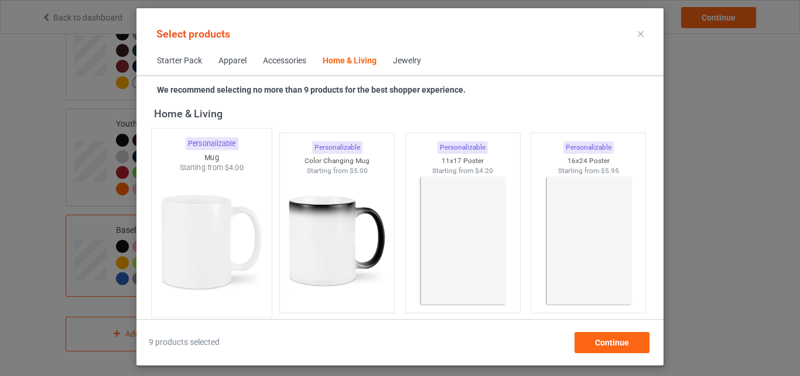
click at [229, 254] on img at bounding box center [211, 242] width 110 height 138
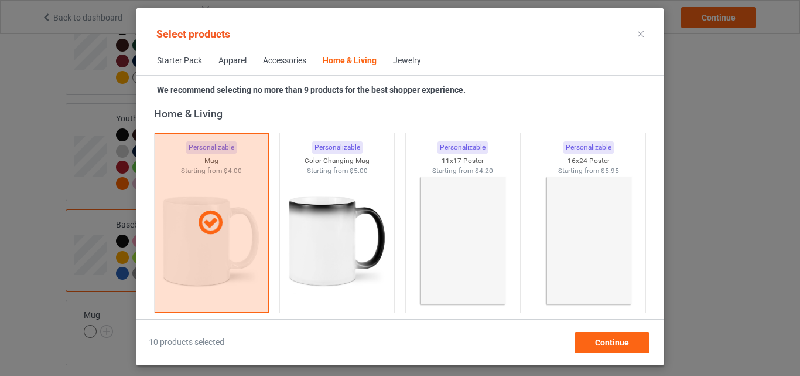
drag, startPoint x: 298, startPoint y: 256, endPoint x: 609, endPoint y: 356, distance: 326.1
click at [299, 256] on img at bounding box center [337, 240] width 105 height 131
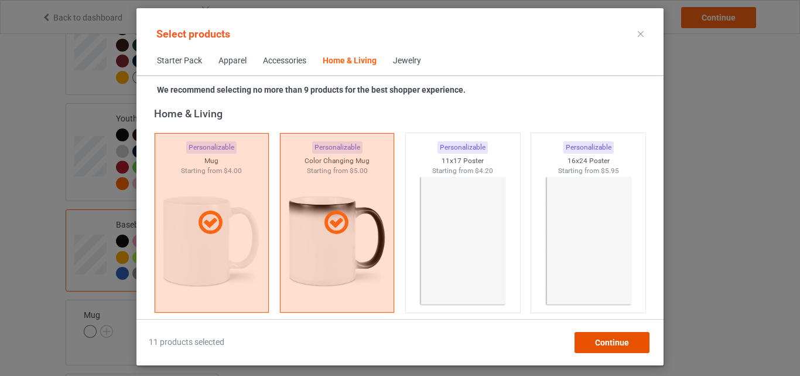
click at [606, 349] on div "Continue" at bounding box center [612, 342] width 75 height 21
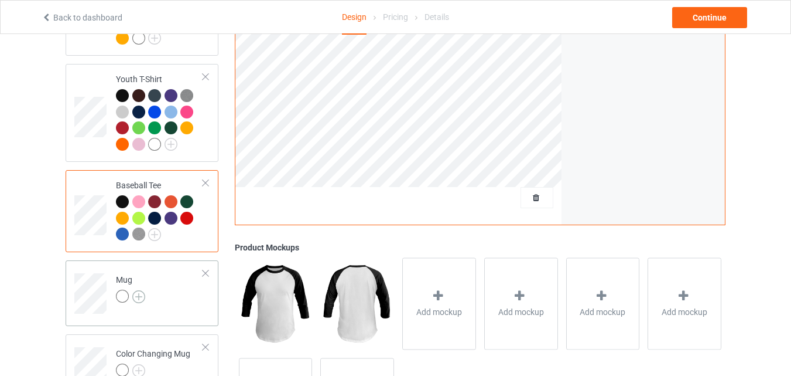
scroll to position [785, 0]
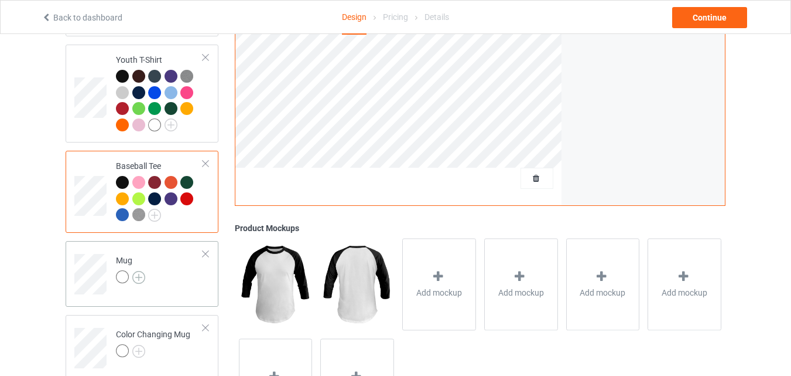
click at [142, 281] on img at bounding box center [138, 277] width 13 height 13
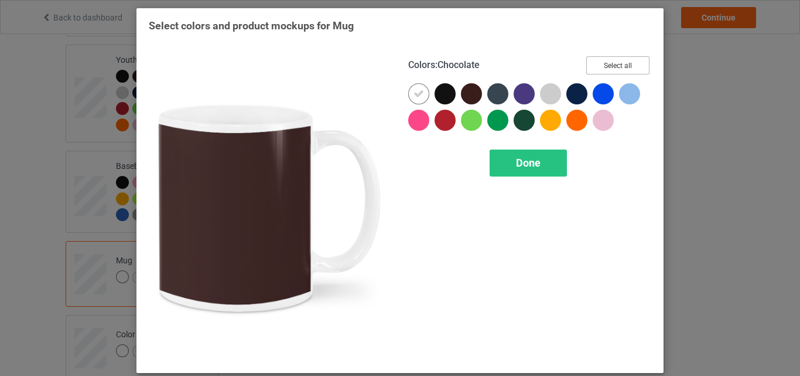
click at [602, 70] on button "Select all" at bounding box center [617, 65] width 63 height 18
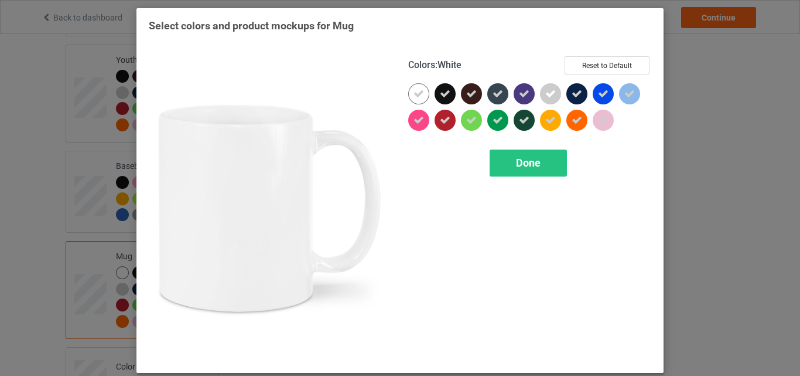
click at [416, 93] on icon at bounding box center [419, 93] width 11 height 11
click at [416, 93] on div at bounding box center [418, 93] width 21 height 21
click at [522, 158] on span "Done" at bounding box center [528, 162] width 25 height 12
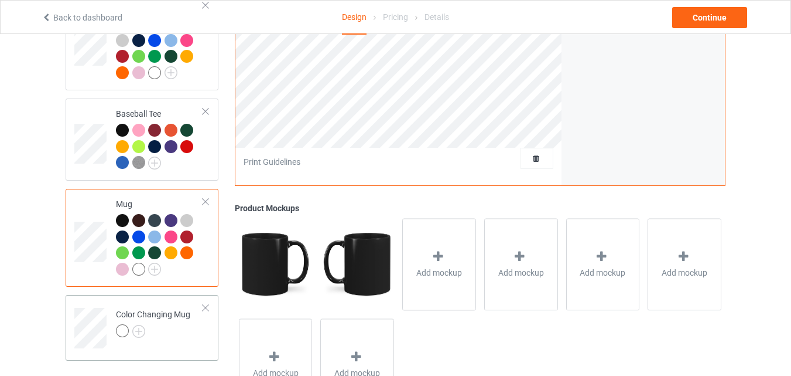
scroll to position [902, 0]
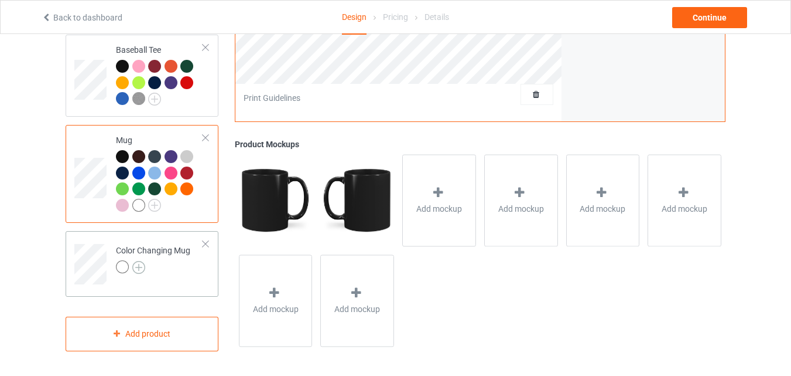
click at [141, 271] on img at bounding box center [138, 267] width 13 height 13
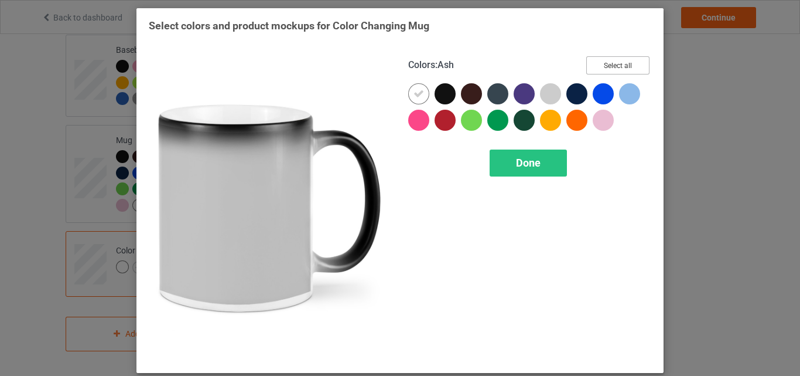
click at [603, 67] on button "Select all" at bounding box center [617, 65] width 63 height 18
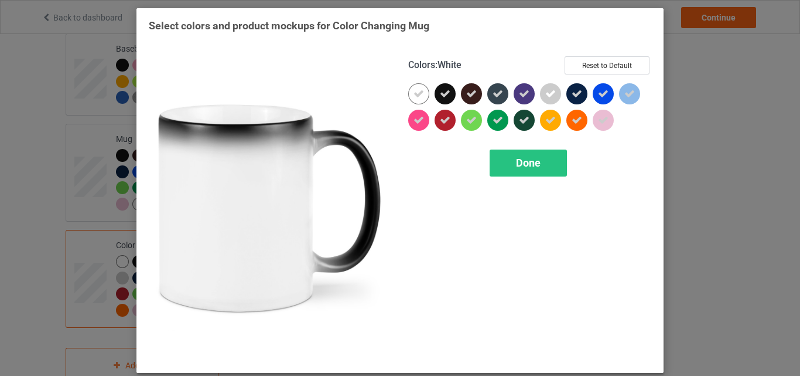
click at [418, 94] on icon at bounding box center [419, 93] width 11 height 11
click at [418, 94] on div at bounding box center [418, 93] width 21 height 21
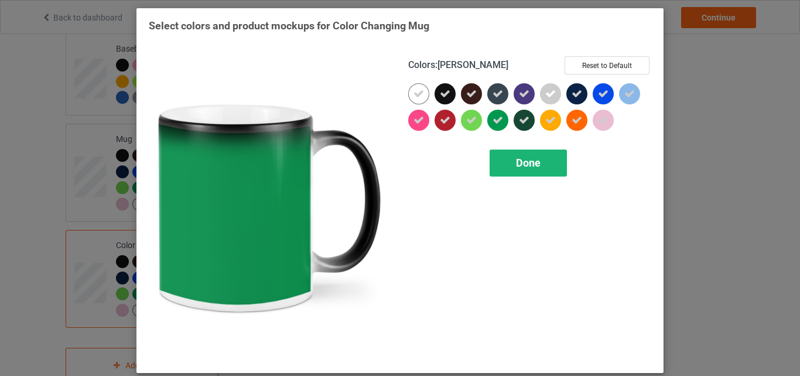
click at [507, 161] on div "Done" at bounding box center [528, 162] width 77 height 27
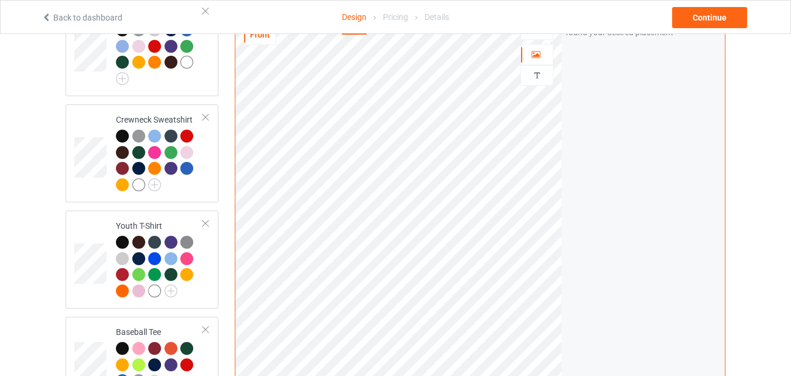
scroll to position [551, 0]
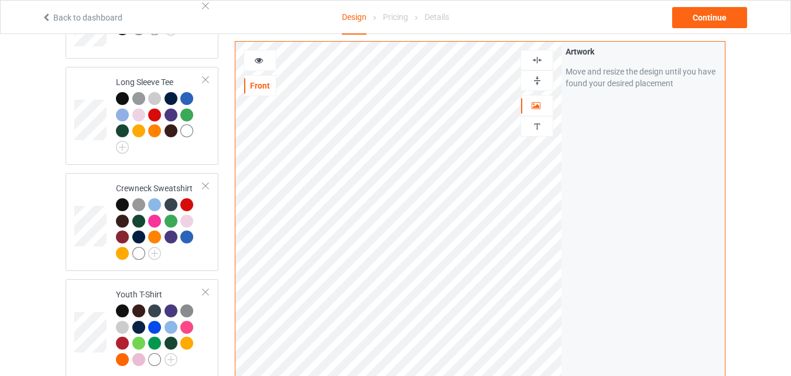
click at [550, 79] on div at bounding box center [537, 80] width 32 height 11
click at [691, 25] on div "Continue" at bounding box center [710, 17] width 75 height 21
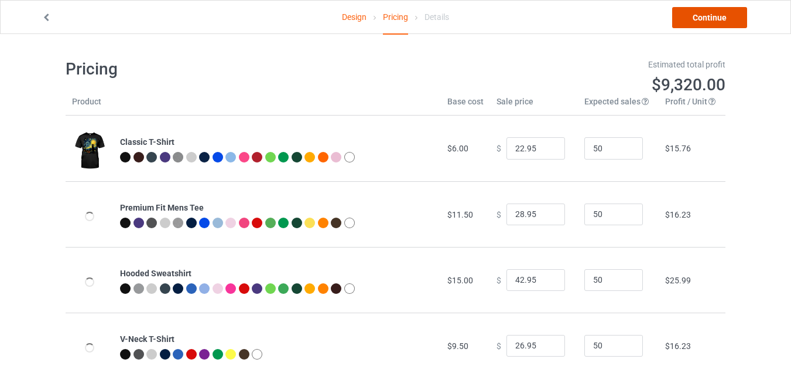
click at [694, 22] on link "Continue" at bounding box center [710, 17] width 75 height 21
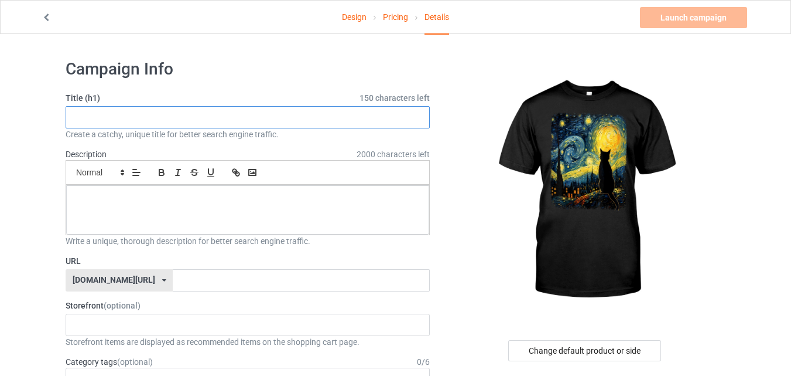
click at [193, 126] on input "text" at bounding box center [248, 117] width 364 height 22
paste input "Cat Lover"
type input "Cat Lover"
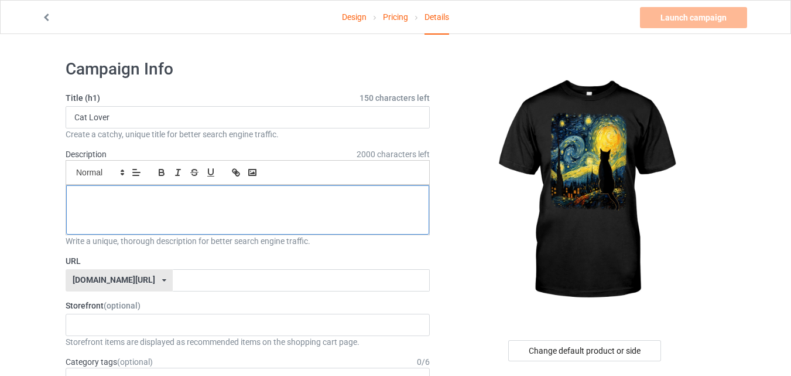
click at [186, 213] on div at bounding box center [247, 209] width 363 height 49
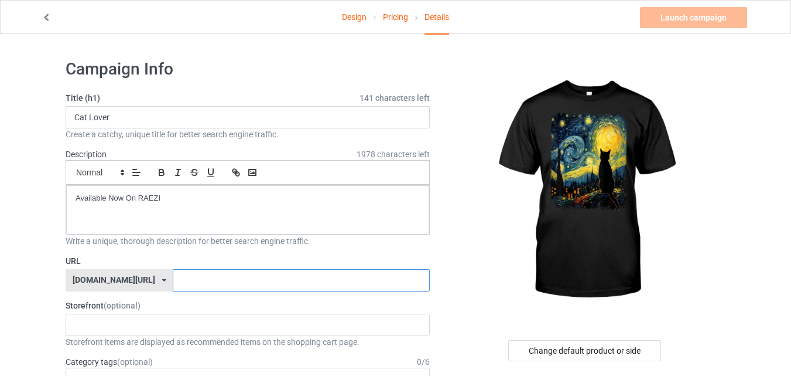
click at [183, 281] on input "text" at bounding box center [301, 280] width 257 height 22
type input "catloverx1"
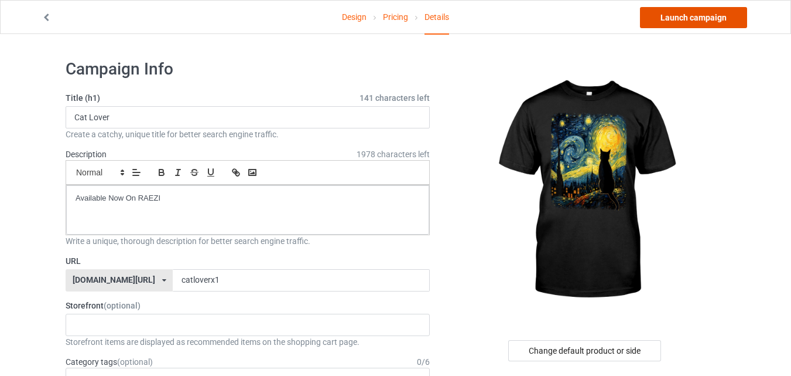
click at [688, 21] on link "Launch campaign" at bounding box center [693, 17] width 107 height 21
